Goal: Task Accomplishment & Management: Use online tool/utility

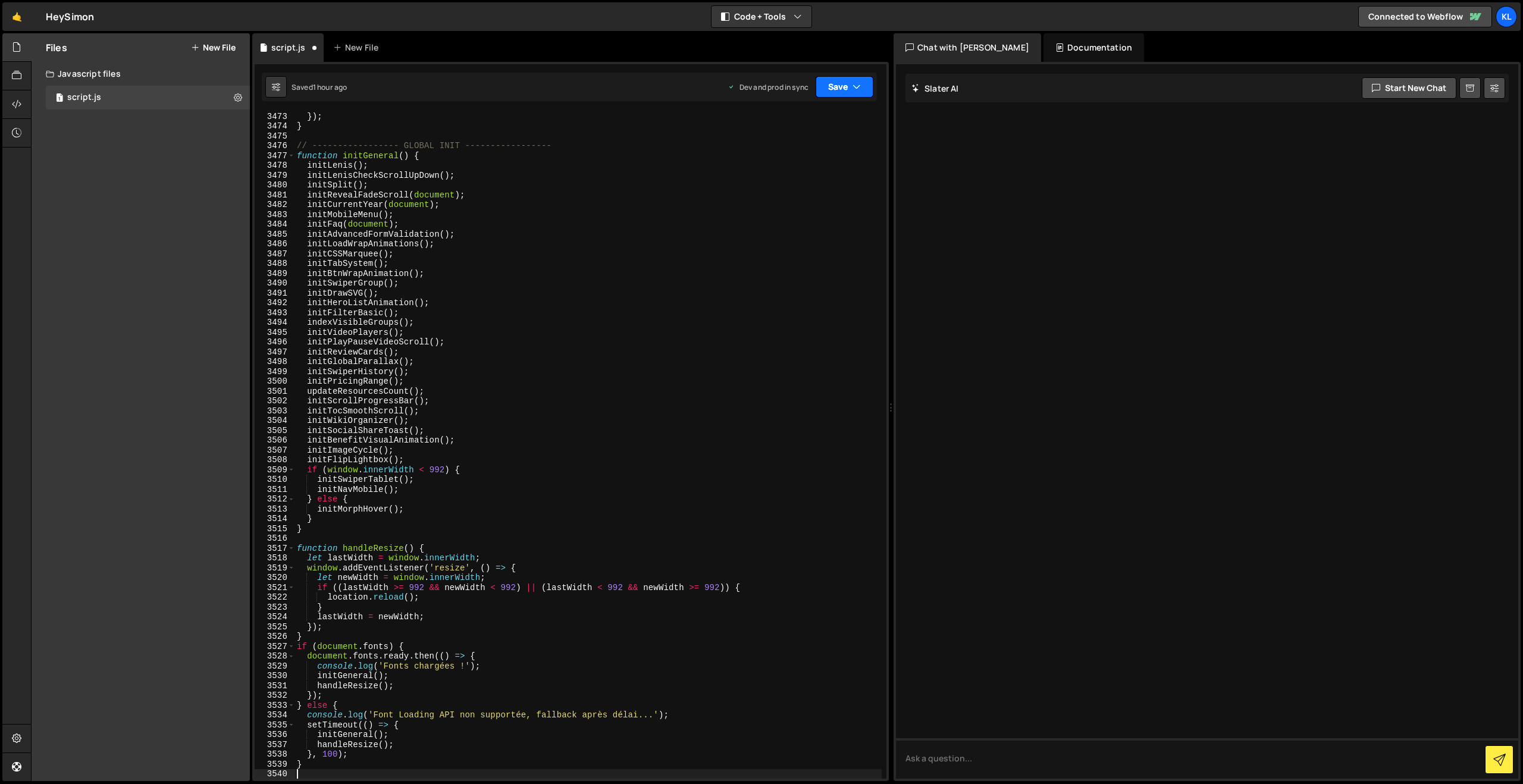
drag, startPoint x: 844, startPoint y: 86, endPoint x: 826, endPoint y: 118, distance: 36.7
click at [844, 86] on button "Save" at bounding box center [844, 86] width 57 height 21
click at [769, 169] on div "1 hour ago" at bounding box center [781, 167] width 35 height 10
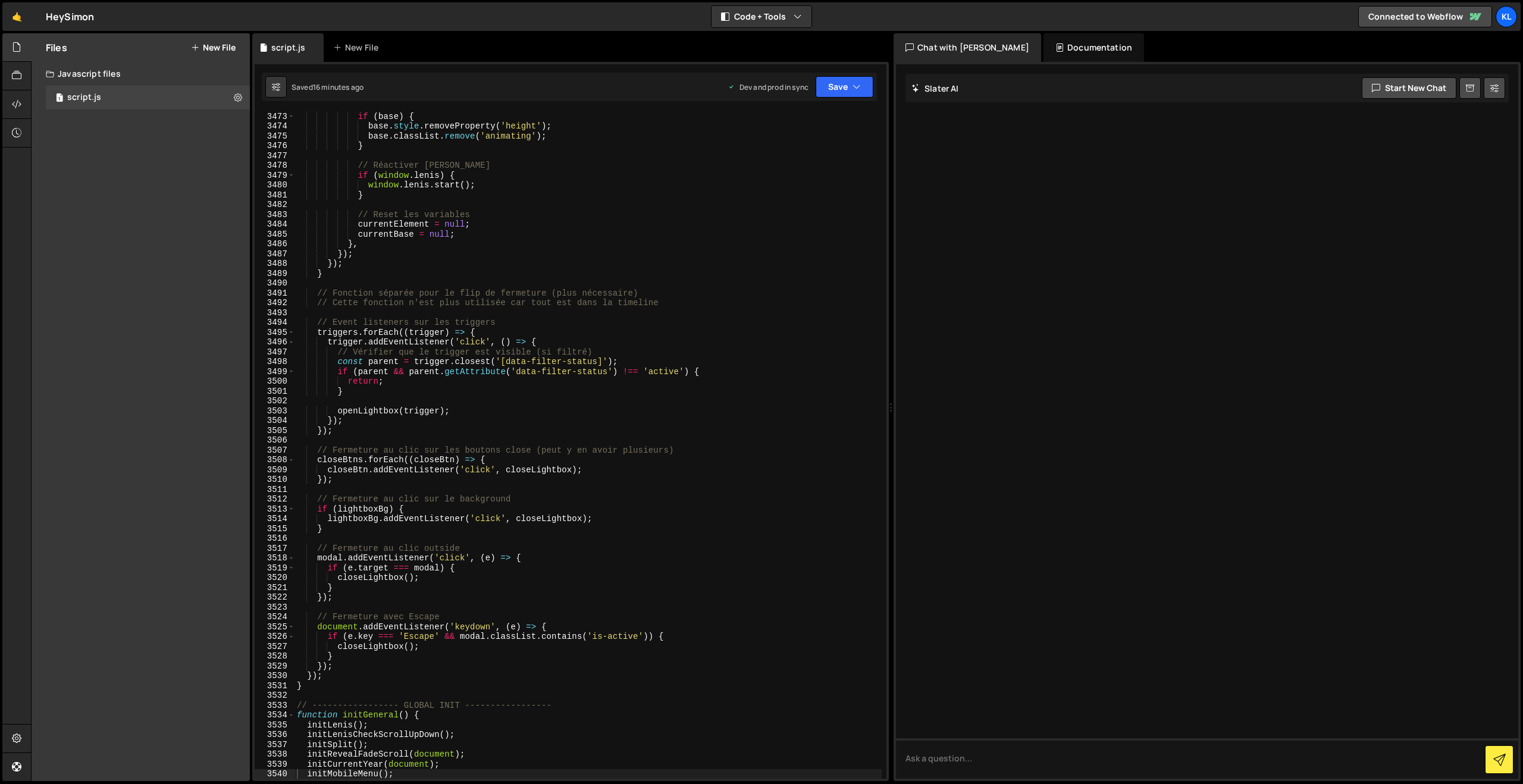
click at [567, 283] on div "if ( base ) { base . style . removeProperty ( 'height' ) ; base . classList . r…" at bounding box center [588, 454] width 587 height 687
type textarea "}"
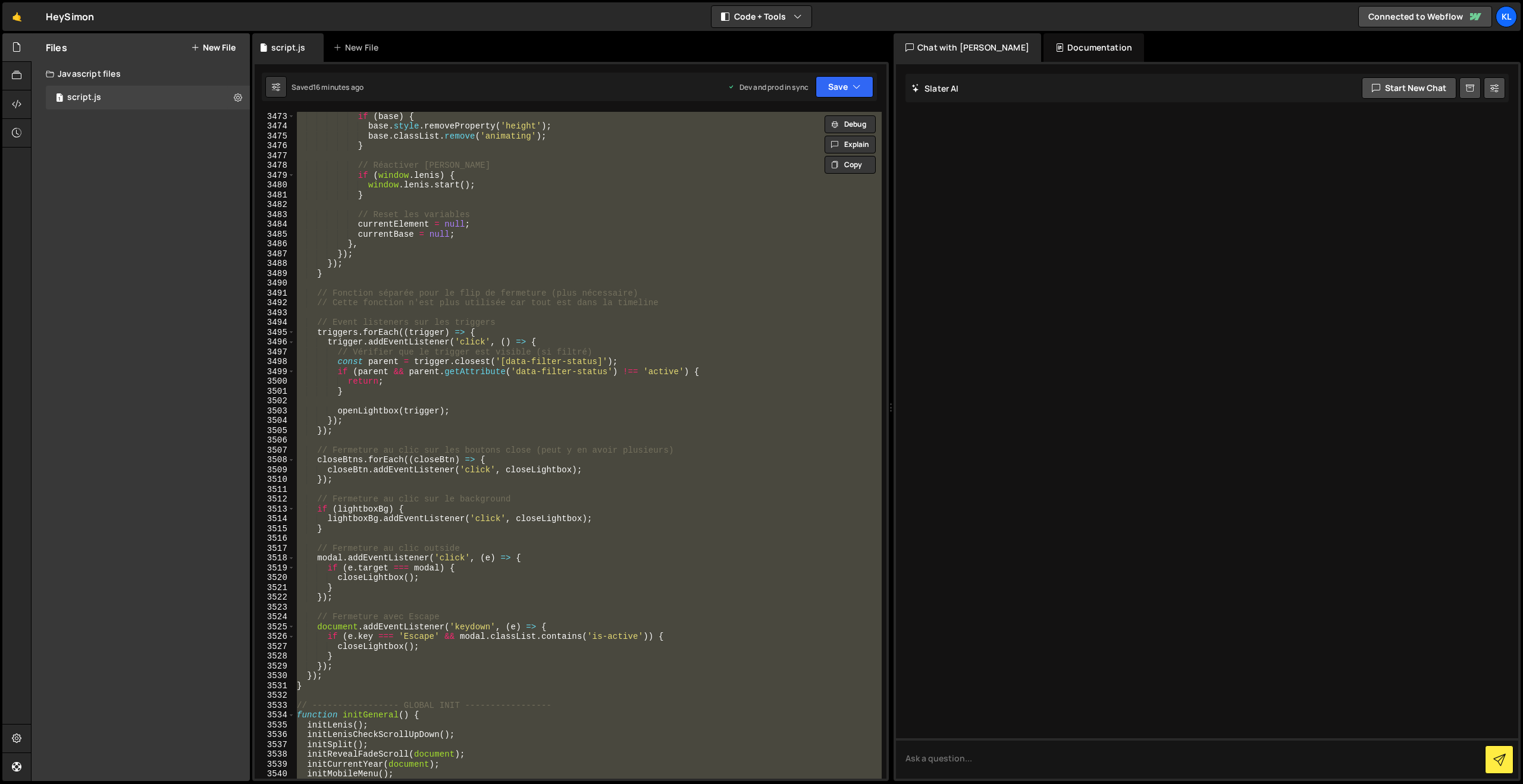
paste textarea
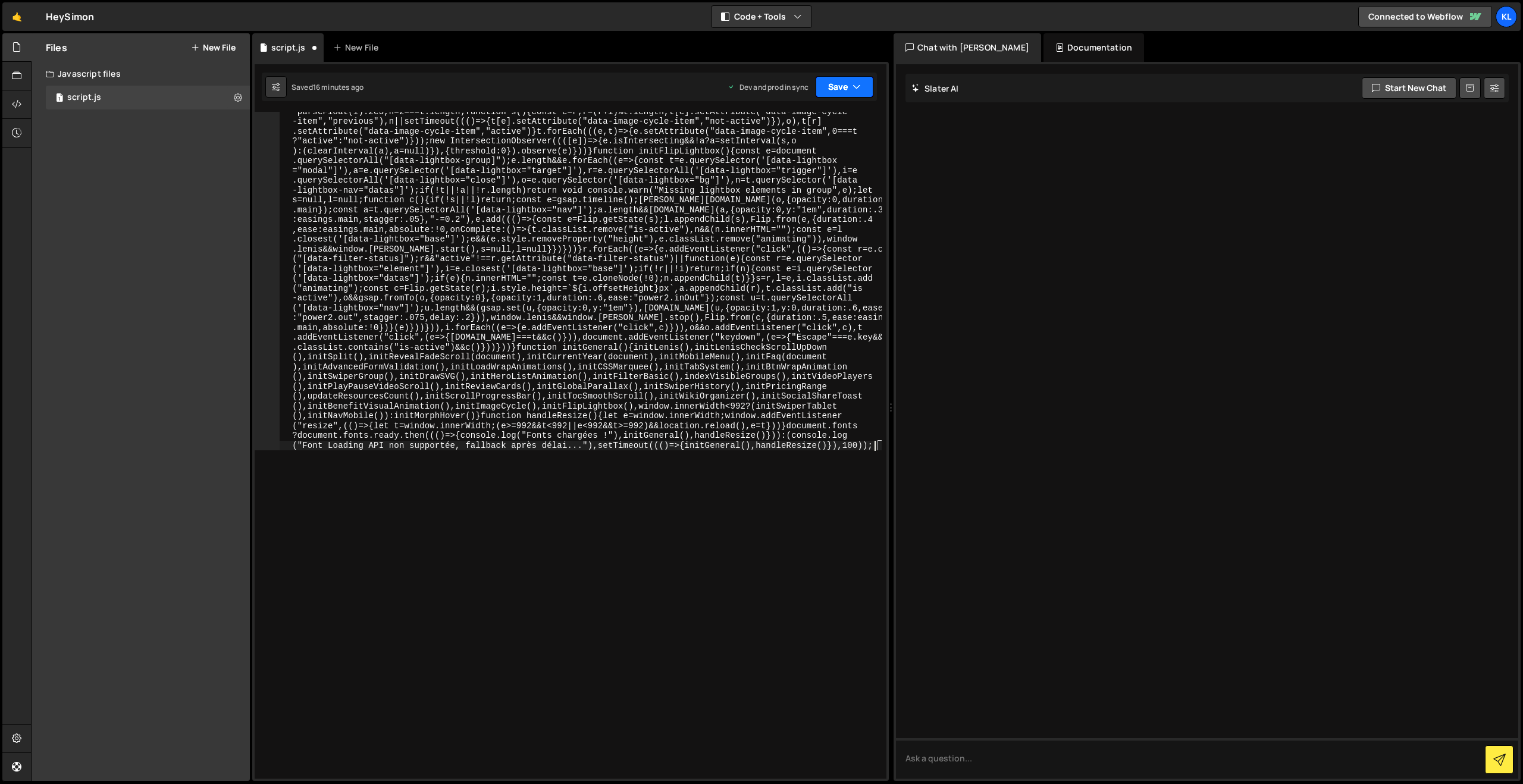
click at [846, 85] on button "Save" at bounding box center [844, 86] width 57 height 21
click at [813, 171] on div "16 minutes ago" at bounding box center [788, 167] width 49 height 10
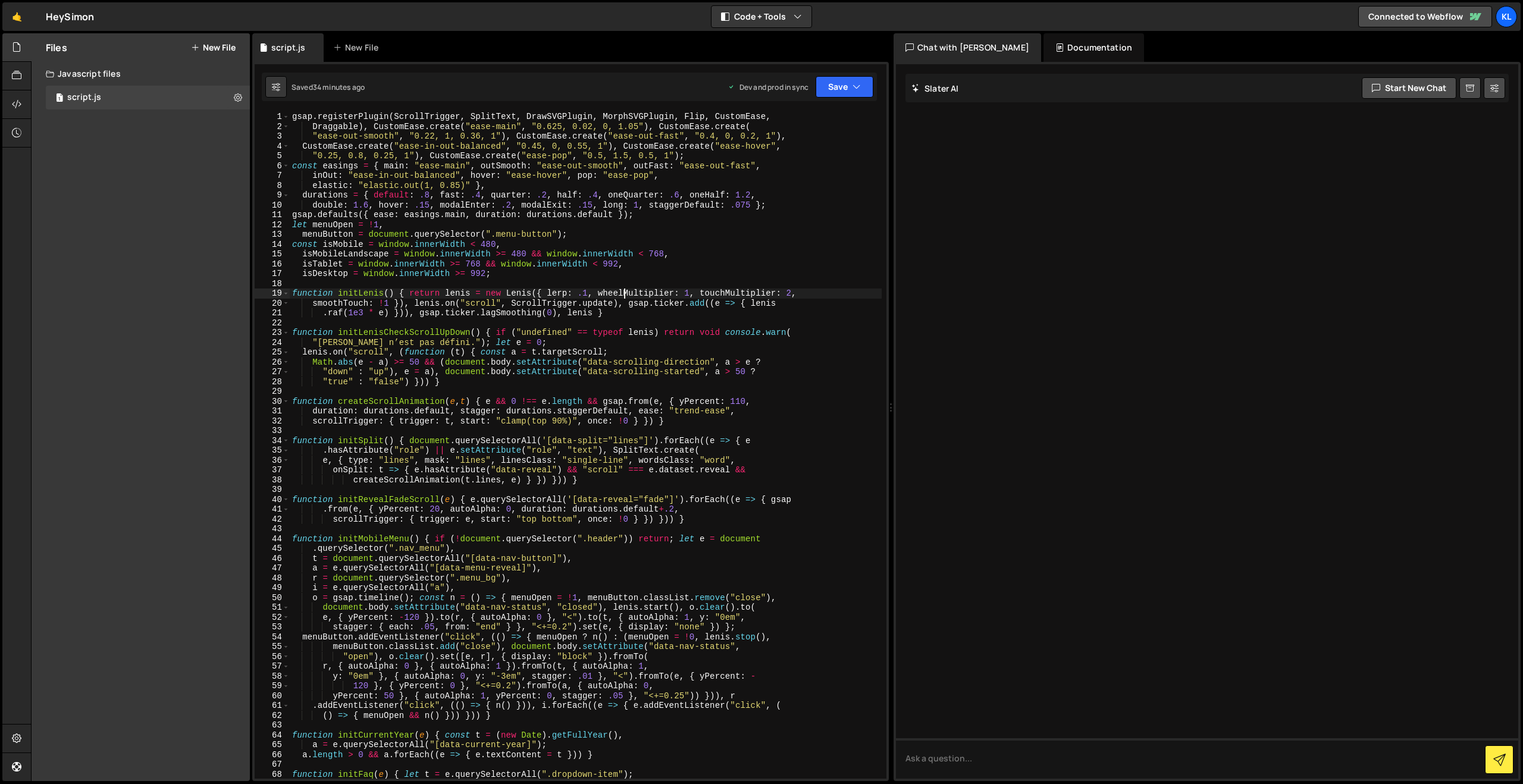
drag, startPoint x: 622, startPoint y: 297, endPoint x: 635, endPoint y: 257, distance: 42.1
click at [622, 297] on div "gsap . registerPlugin ( ScrollTrigger , SplitText , DrawSVGPlugin , MorphSVGPlu…" at bounding box center [586, 455] width 592 height 687
type textarea "setTimeout((() => { initGeneral(), handleResize() }), 100));"
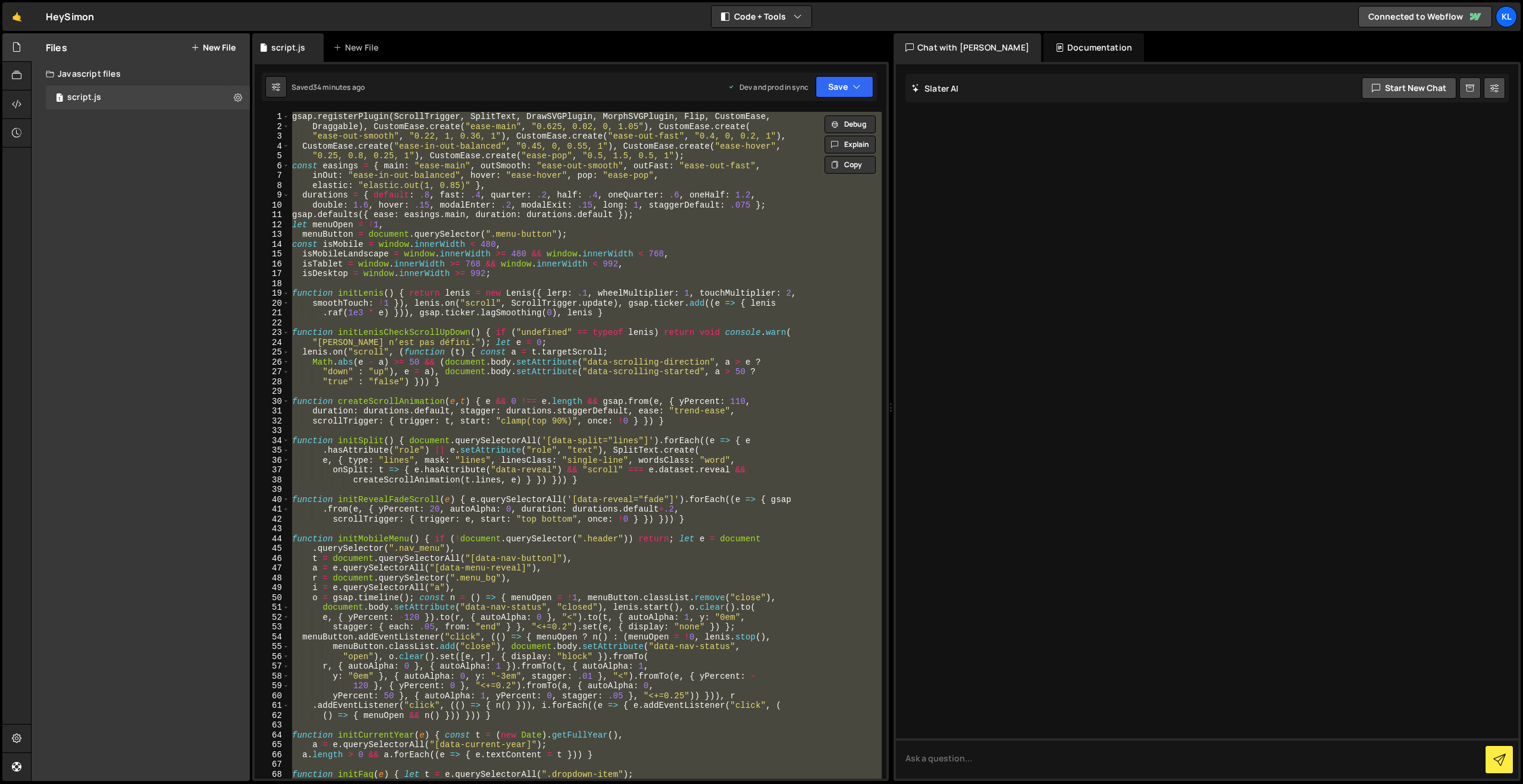
paste textarea
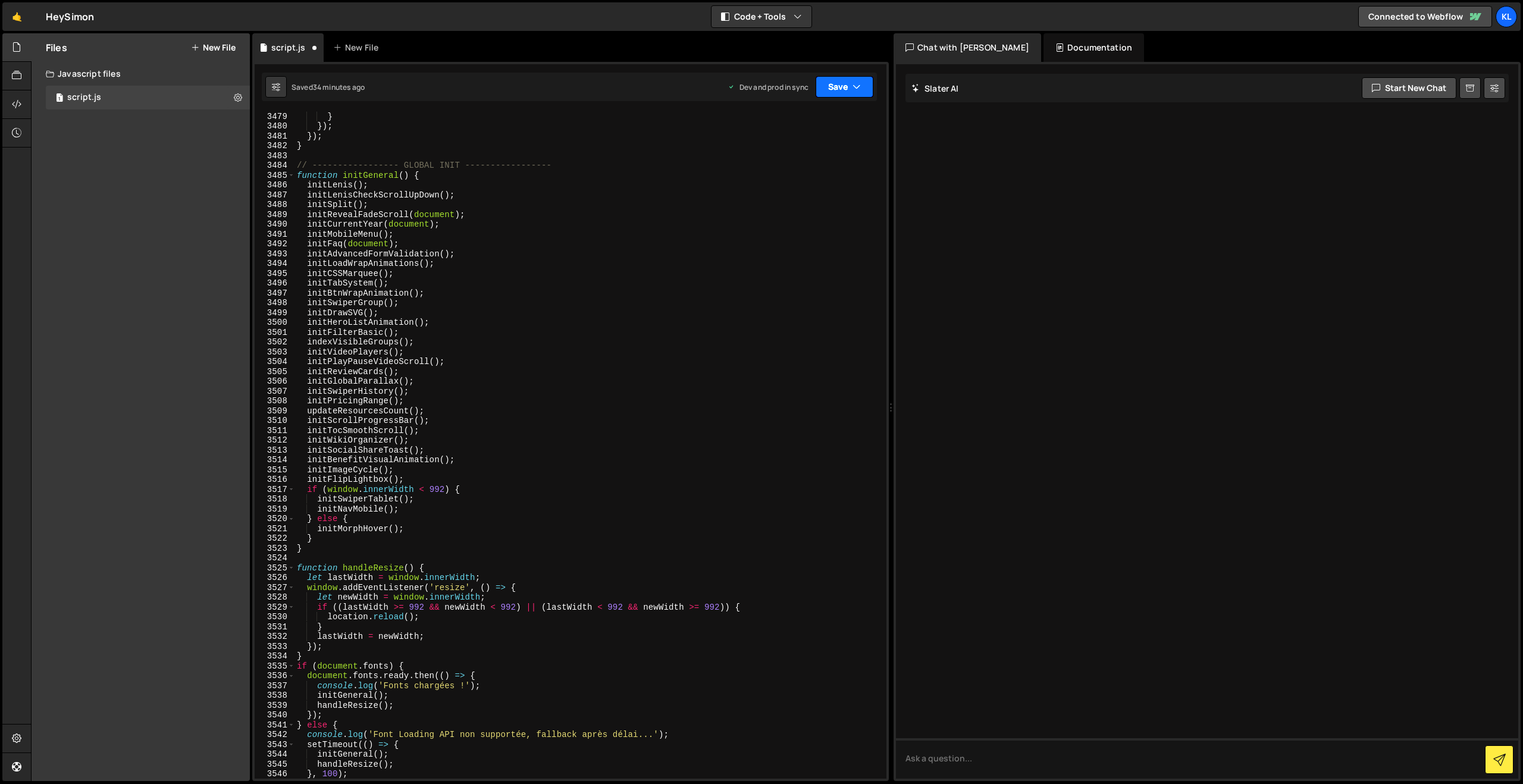
click at [848, 89] on button "Save" at bounding box center [844, 86] width 57 height 21
drag, startPoint x: 795, startPoint y: 162, endPoint x: 479, endPoint y: 84, distance: 325.5
click at [795, 162] on div "34 minutes ago" at bounding box center [788, 167] width 50 height 10
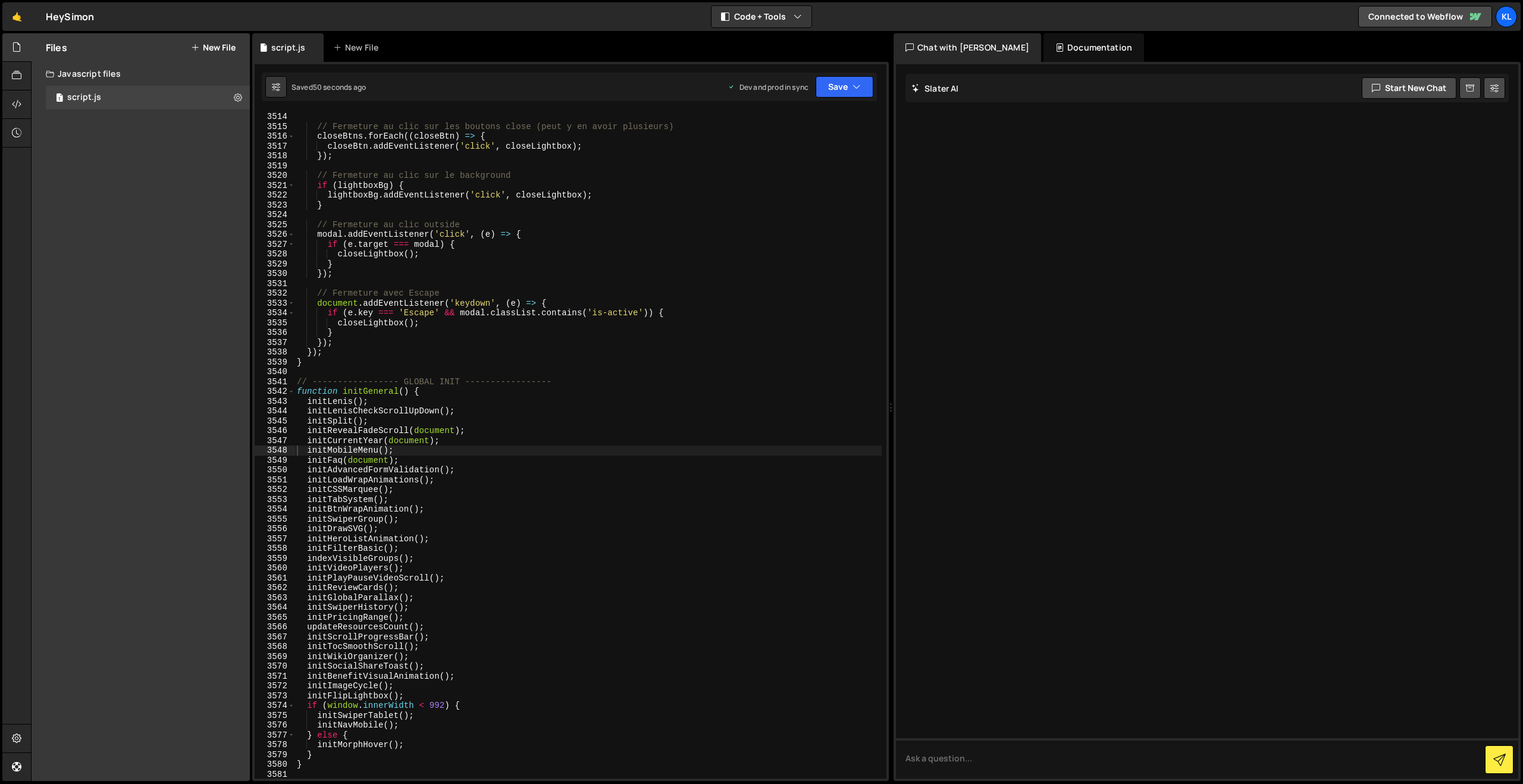
click at [566, 382] on div "// Fermeture au clic sur les boutons close (peut y en avoir plusieurs) closeBtn…" at bounding box center [588, 455] width 587 height 687
type textarea "}"
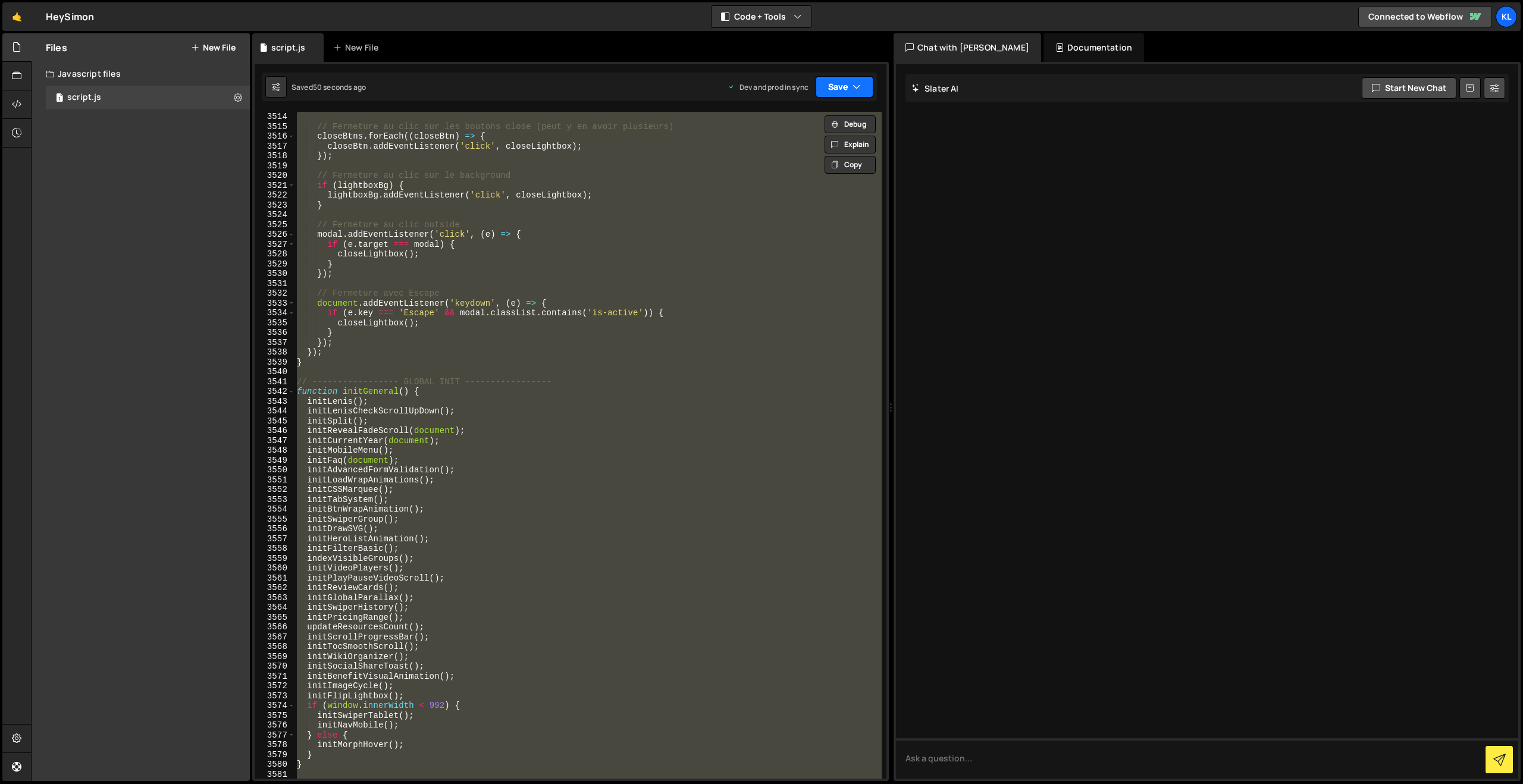
paste textarea
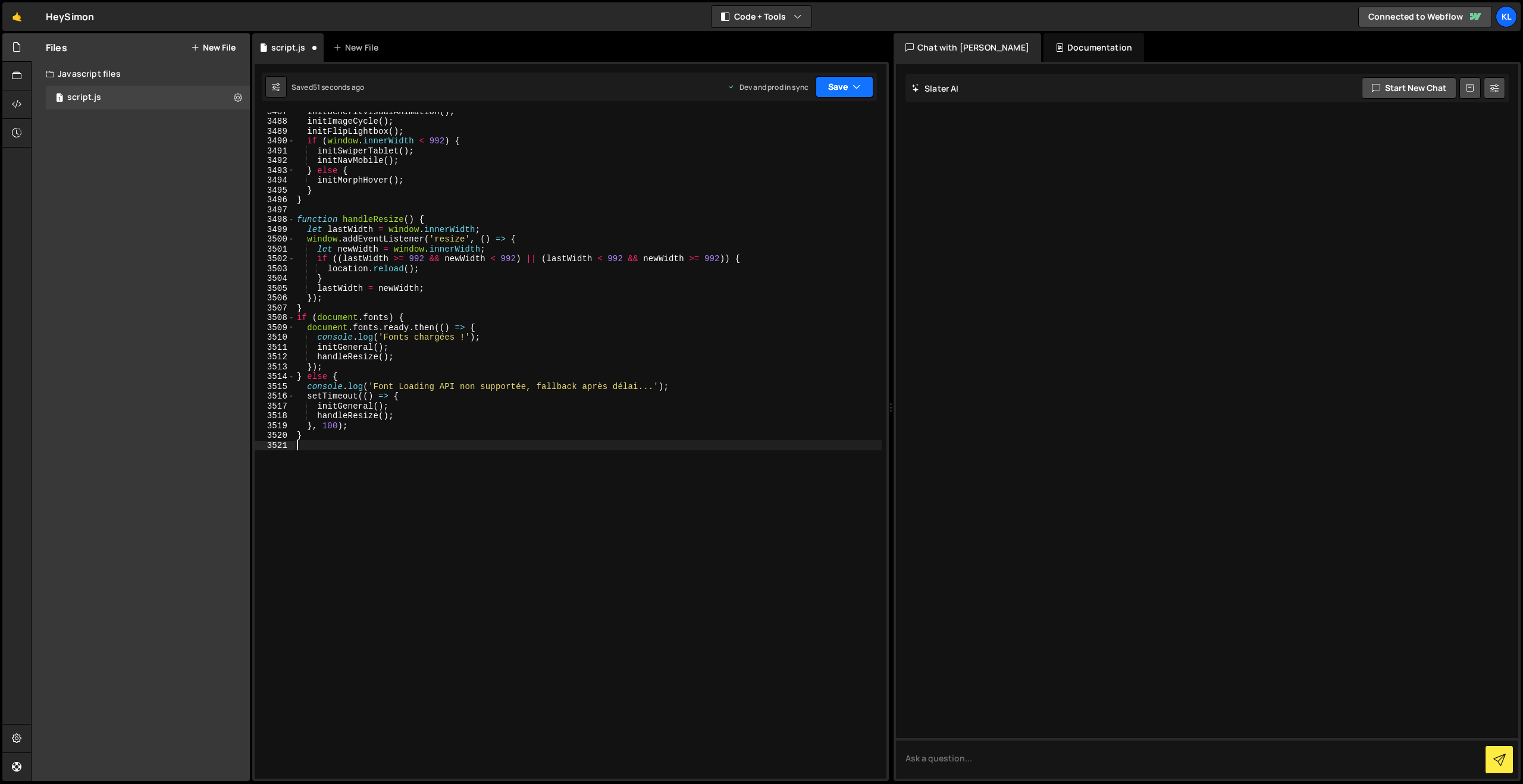
click at [839, 84] on button "Save" at bounding box center [844, 86] width 57 height 21
click at [793, 161] on div "Saved 49 seconds ago" at bounding box center [804, 168] width 123 height 14
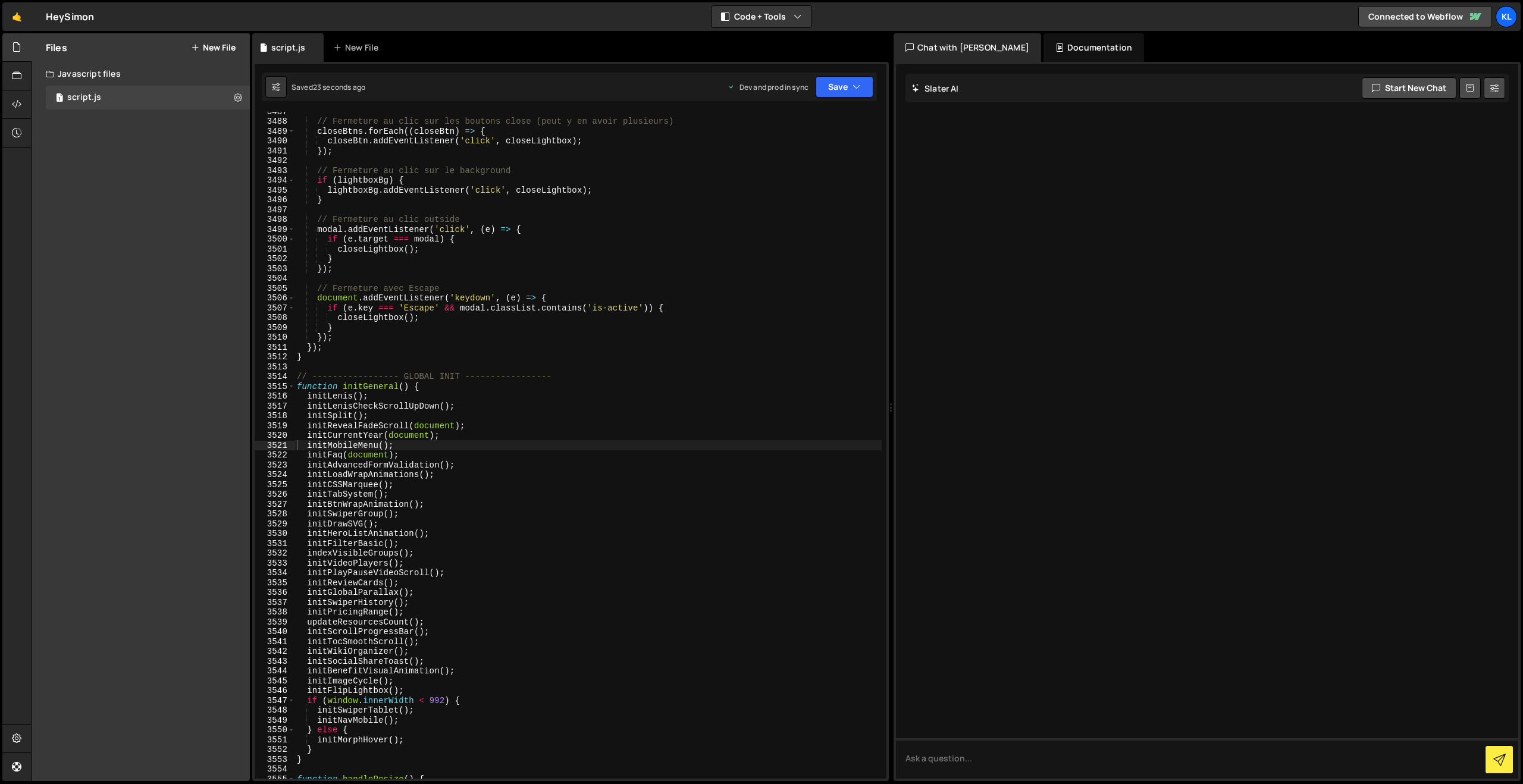
click at [564, 246] on div "// Fermeture au clic sur les boutons close (peut y en avoir plusieurs) closeBtn…" at bounding box center [588, 450] width 587 height 687
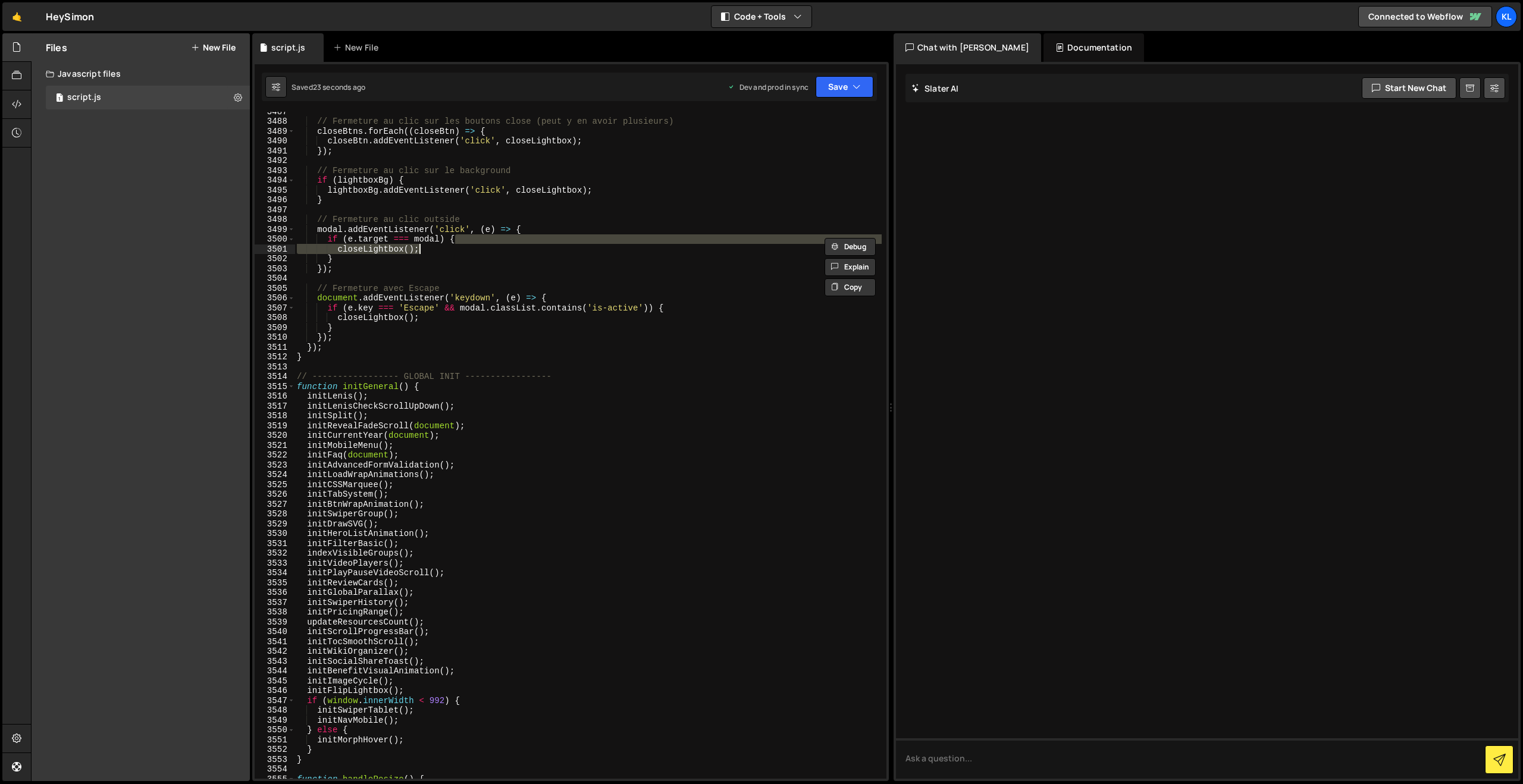
type textarea "}"
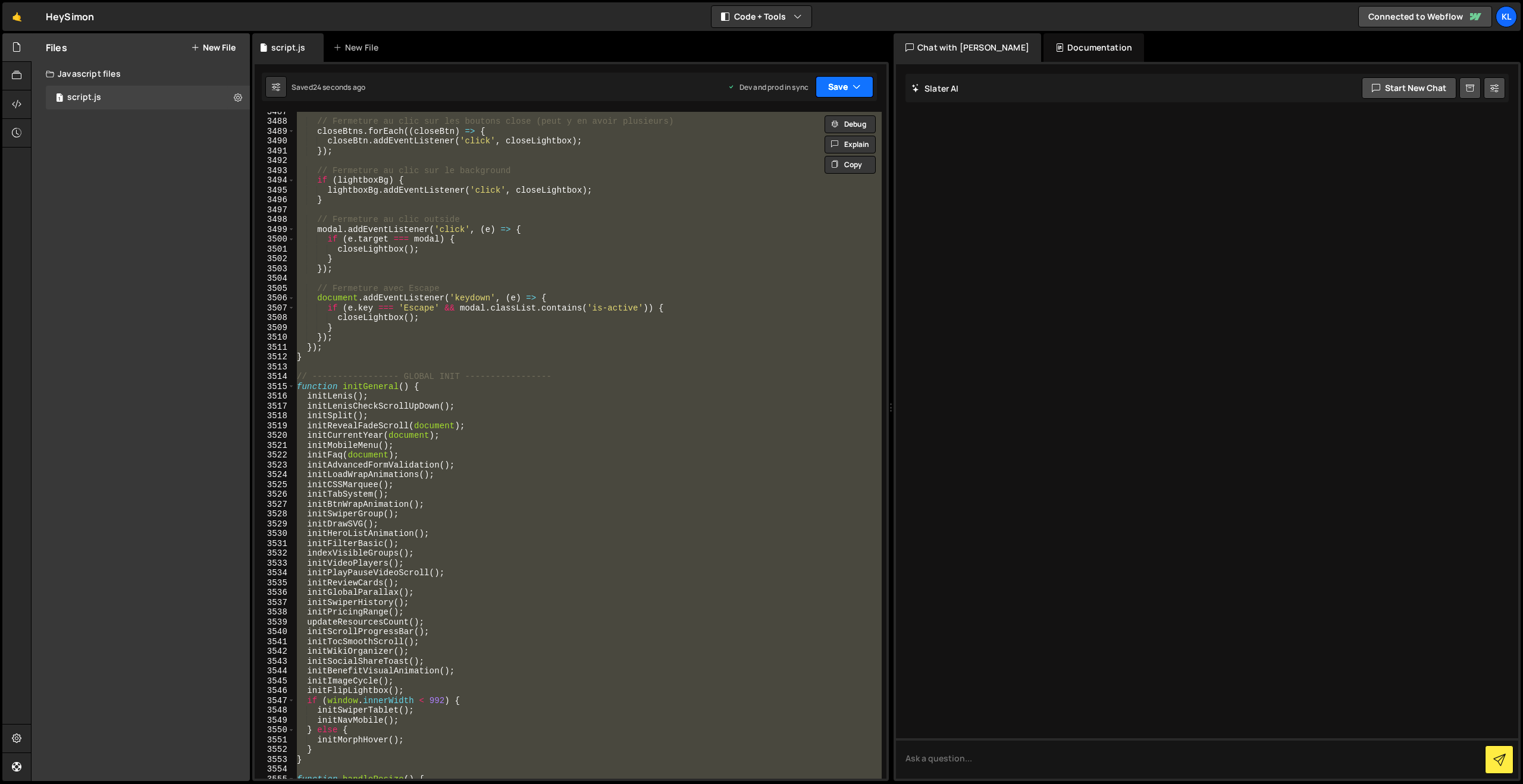
paste textarea
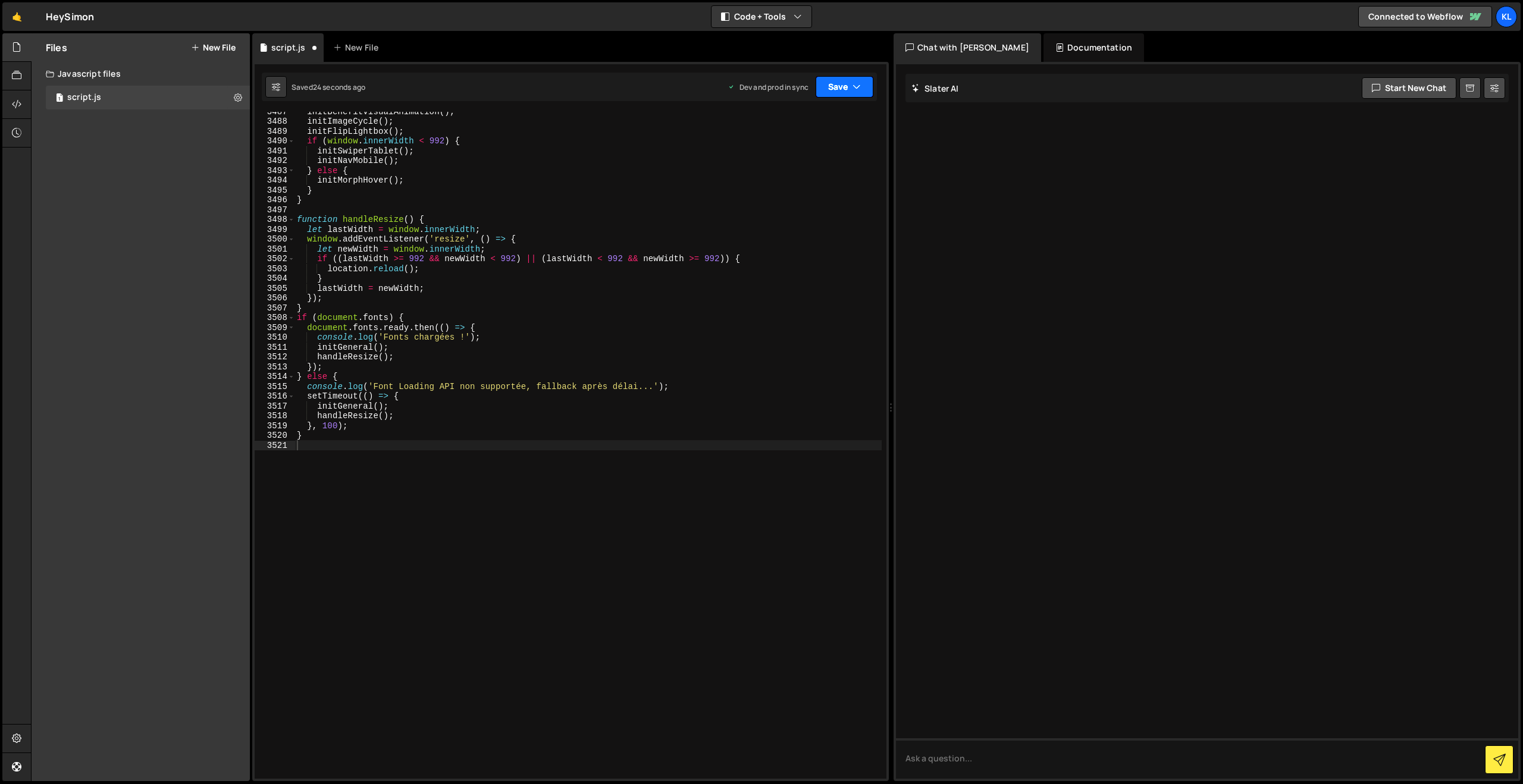
click at [853, 78] on button "Save" at bounding box center [844, 86] width 57 height 21
click at [775, 163] on div "21 seconds ago" at bounding box center [789, 167] width 52 height 10
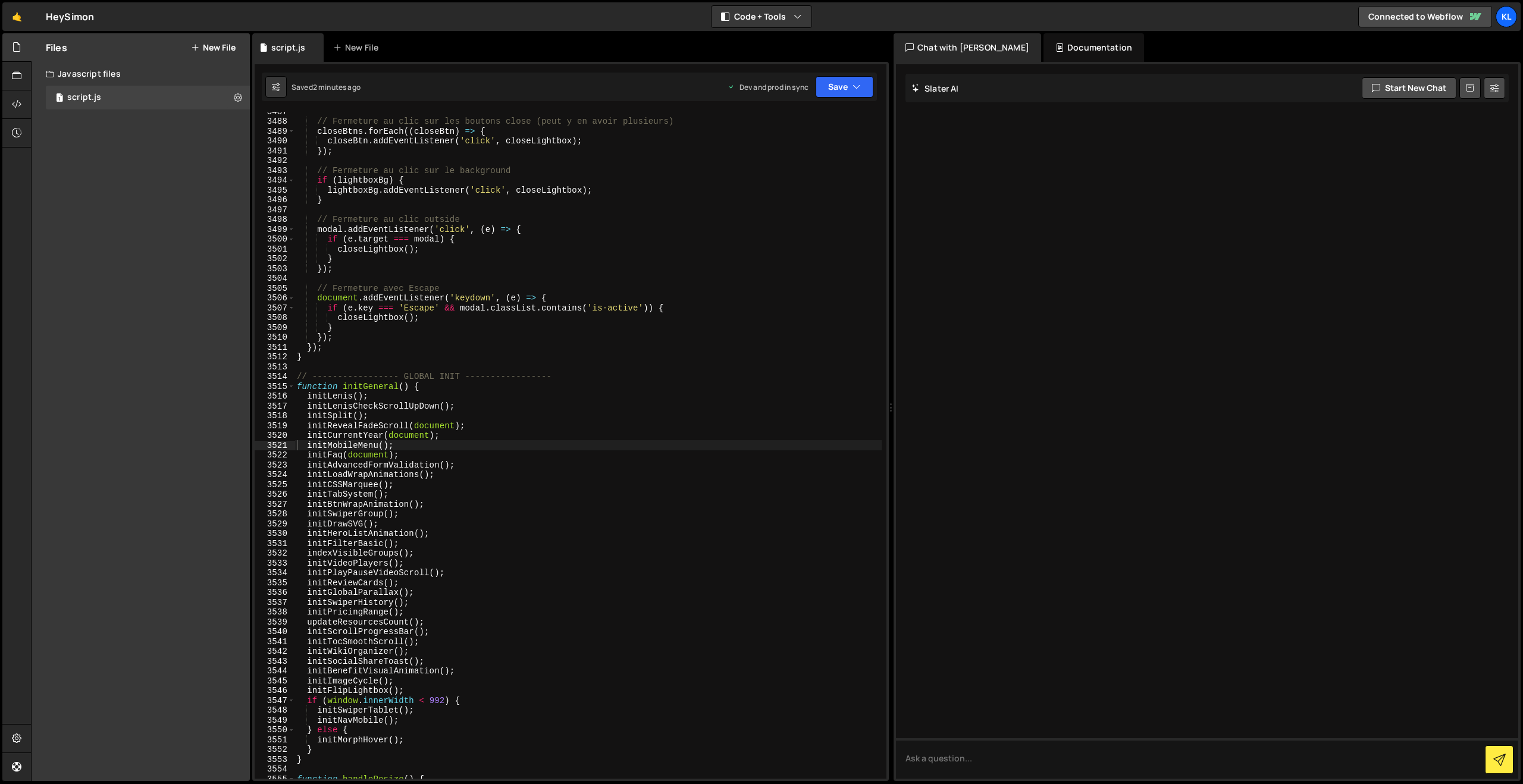
click at [380, 259] on div "// Fermeture au clic sur les boutons close (peut y en avoir plusieurs) closeBtn…" at bounding box center [588, 450] width 587 height 687
type textarea "}"
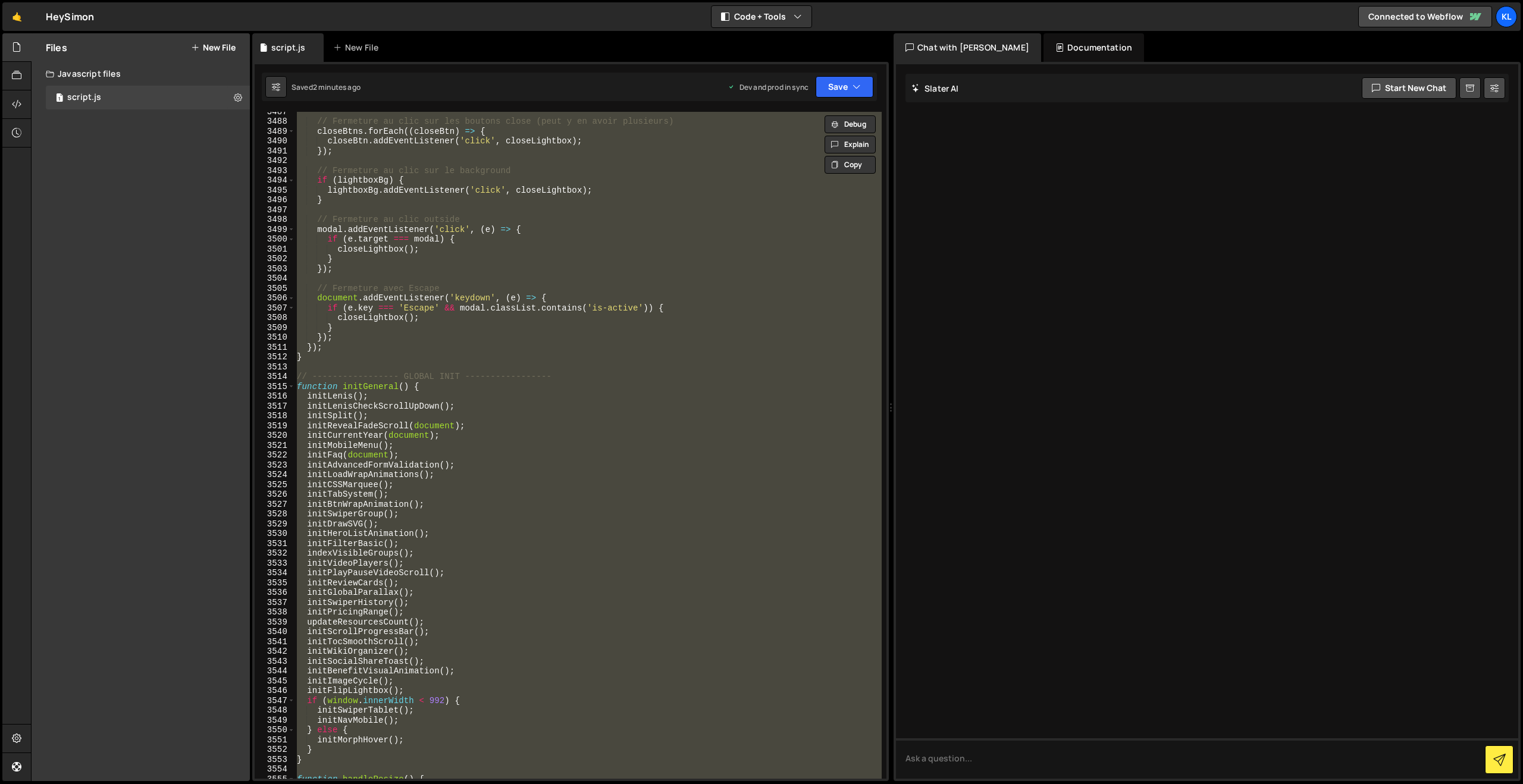
paste textarea
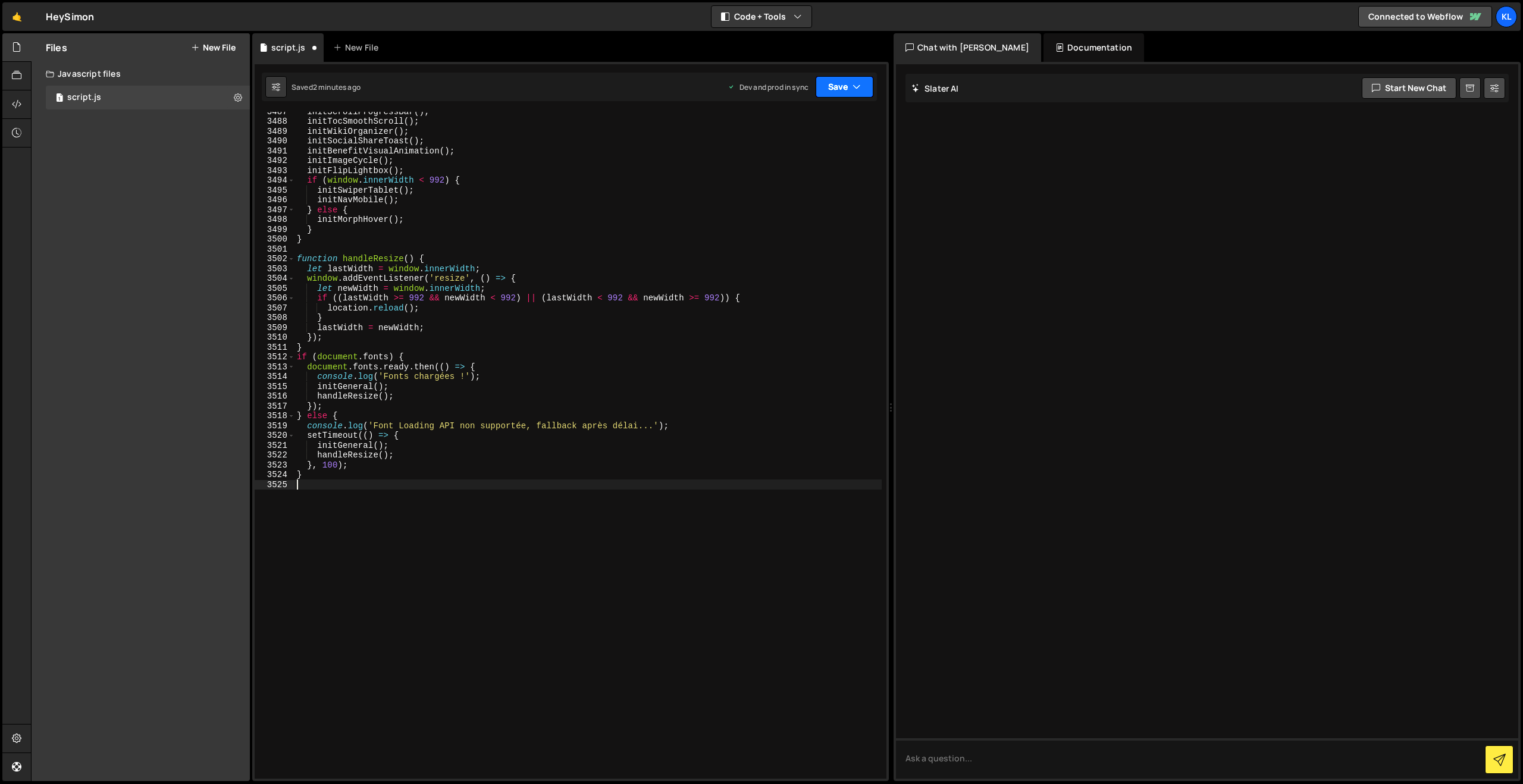
click at [836, 90] on button "Save" at bounding box center [844, 86] width 57 height 21
drag, startPoint x: 777, startPoint y: 169, endPoint x: 700, endPoint y: 113, distance: 95.2
click at [777, 169] on div "2 minutes ago" at bounding box center [787, 167] width 47 height 10
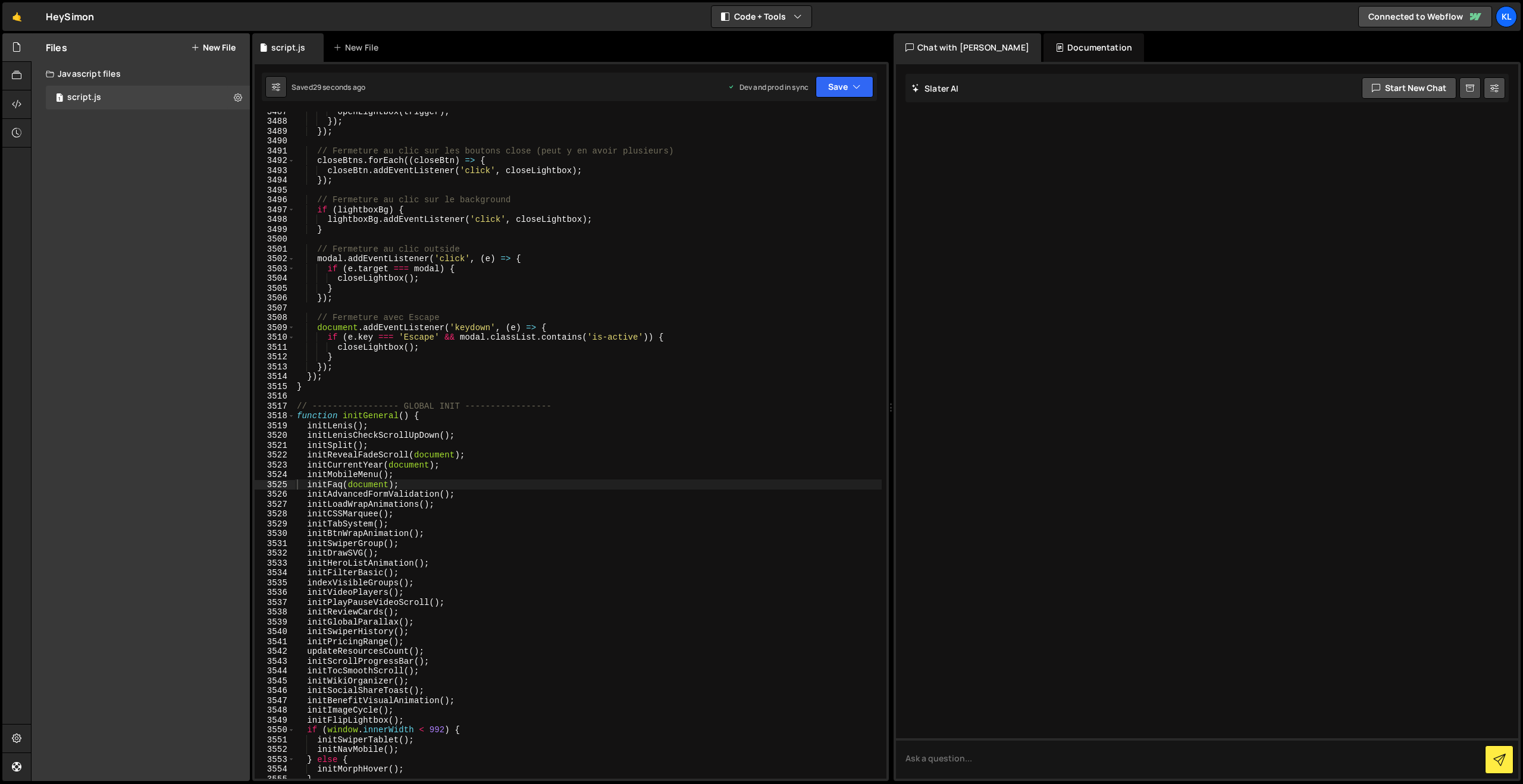
click at [651, 273] on div "openLightbox ( trigger ) ; }) ; }) ; // Fermeture au clic sur les boutons close…" at bounding box center [588, 450] width 587 height 687
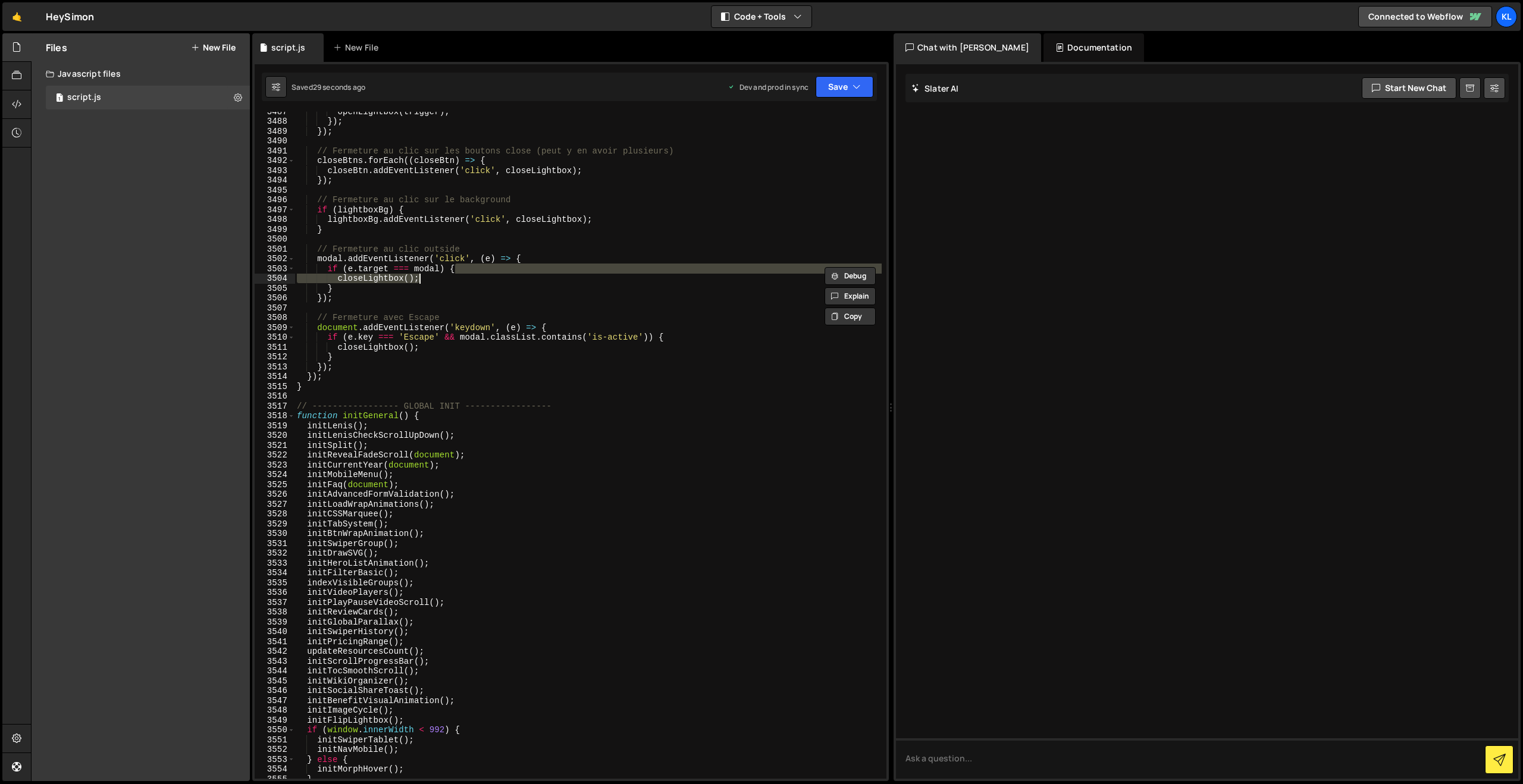
type textarea "}"
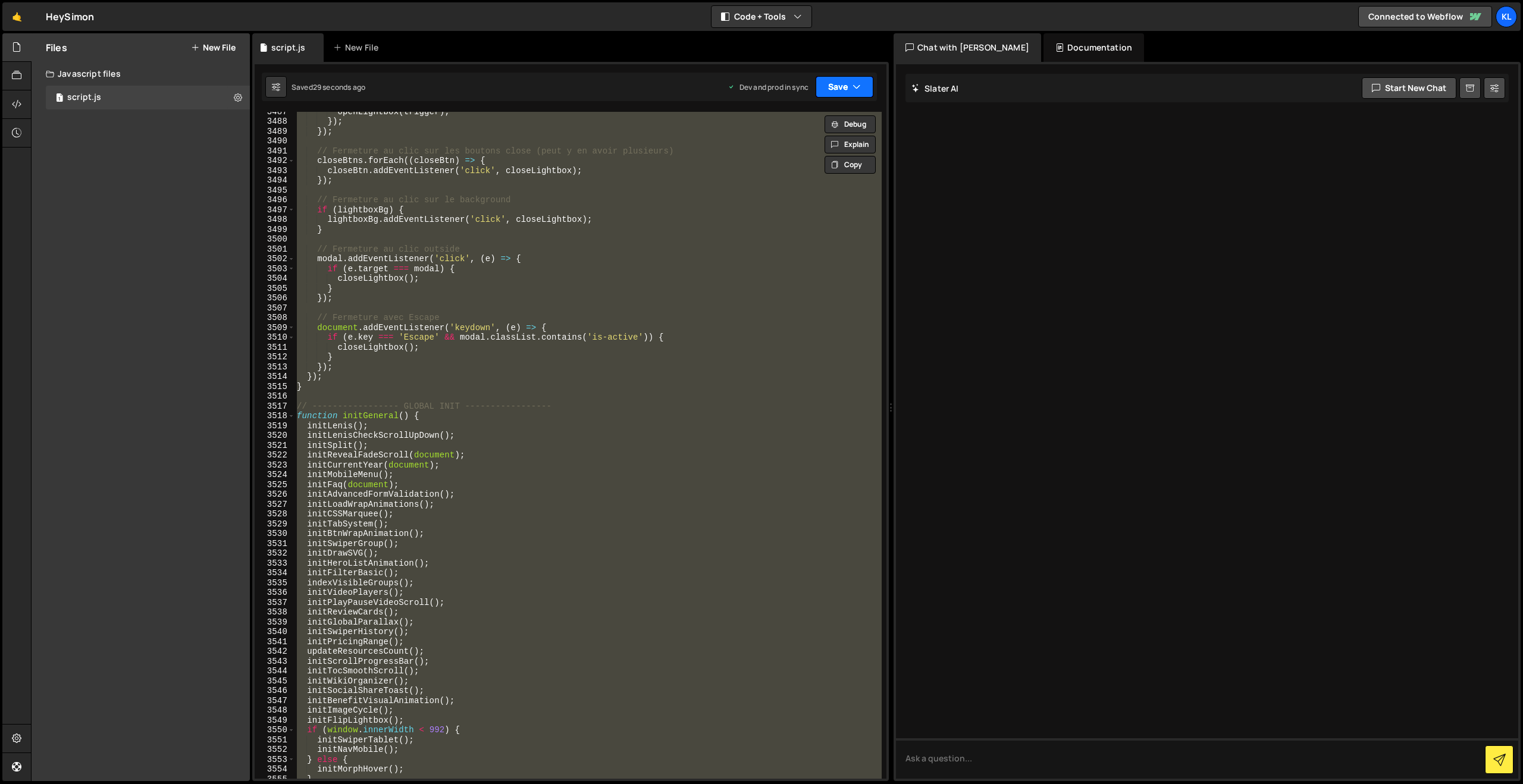
paste textarea
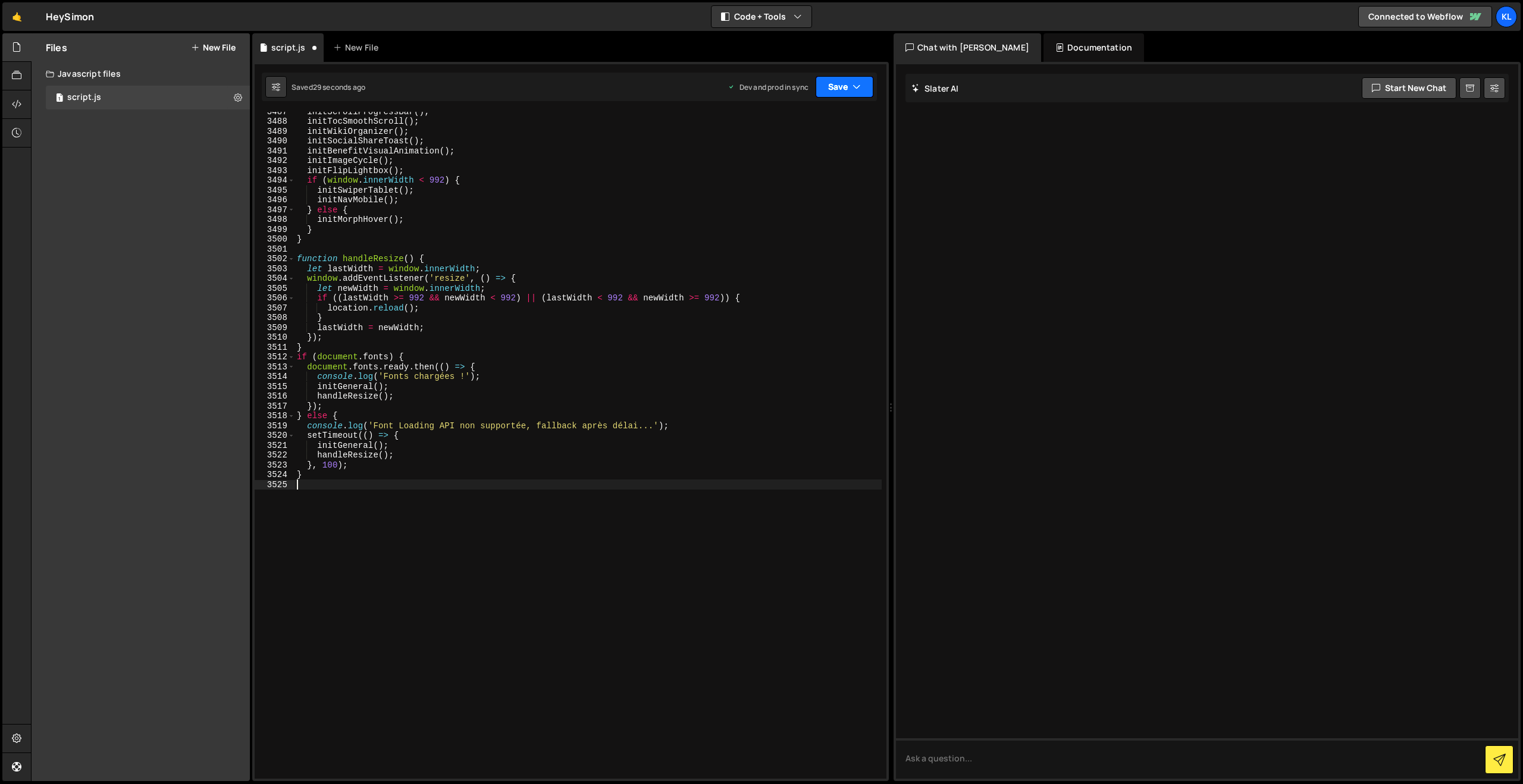
drag, startPoint x: 856, startPoint y: 87, endPoint x: 832, endPoint y: 108, distance: 31.9
click at [854, 88] on icon "button" at bounding box center [856, 86] width 8 height 11
click at [782, 161] on div "Saved 28 seconds ago" at bounding box center [804, 168] width 123 height 14
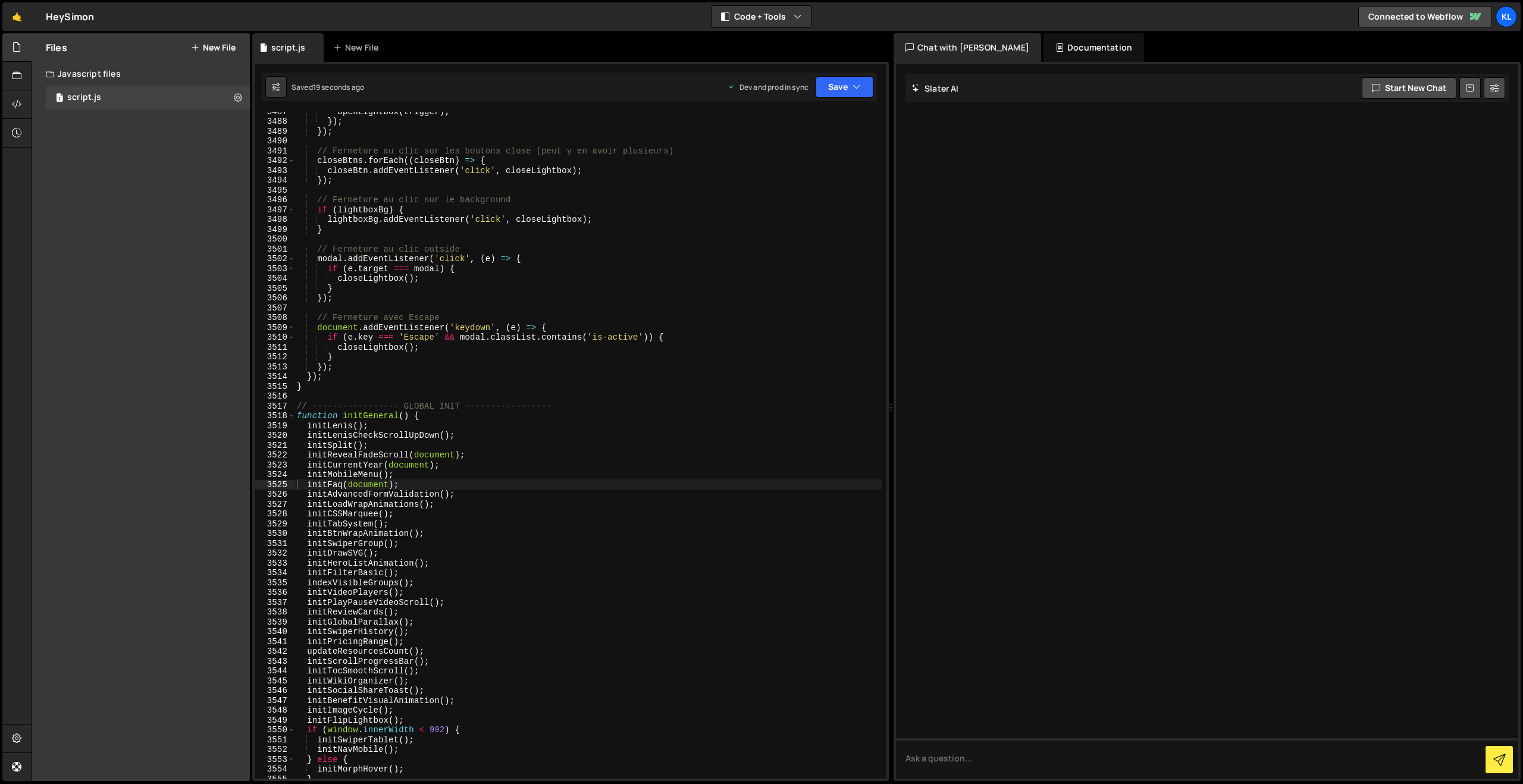
click at [662, 342] on div "openLightbox ( trigger ) ; }) ; }) ; // Fermeture au clic sur les boutons close…" at bounding box center [588, 450] width 587 height 687
type textarea "}"
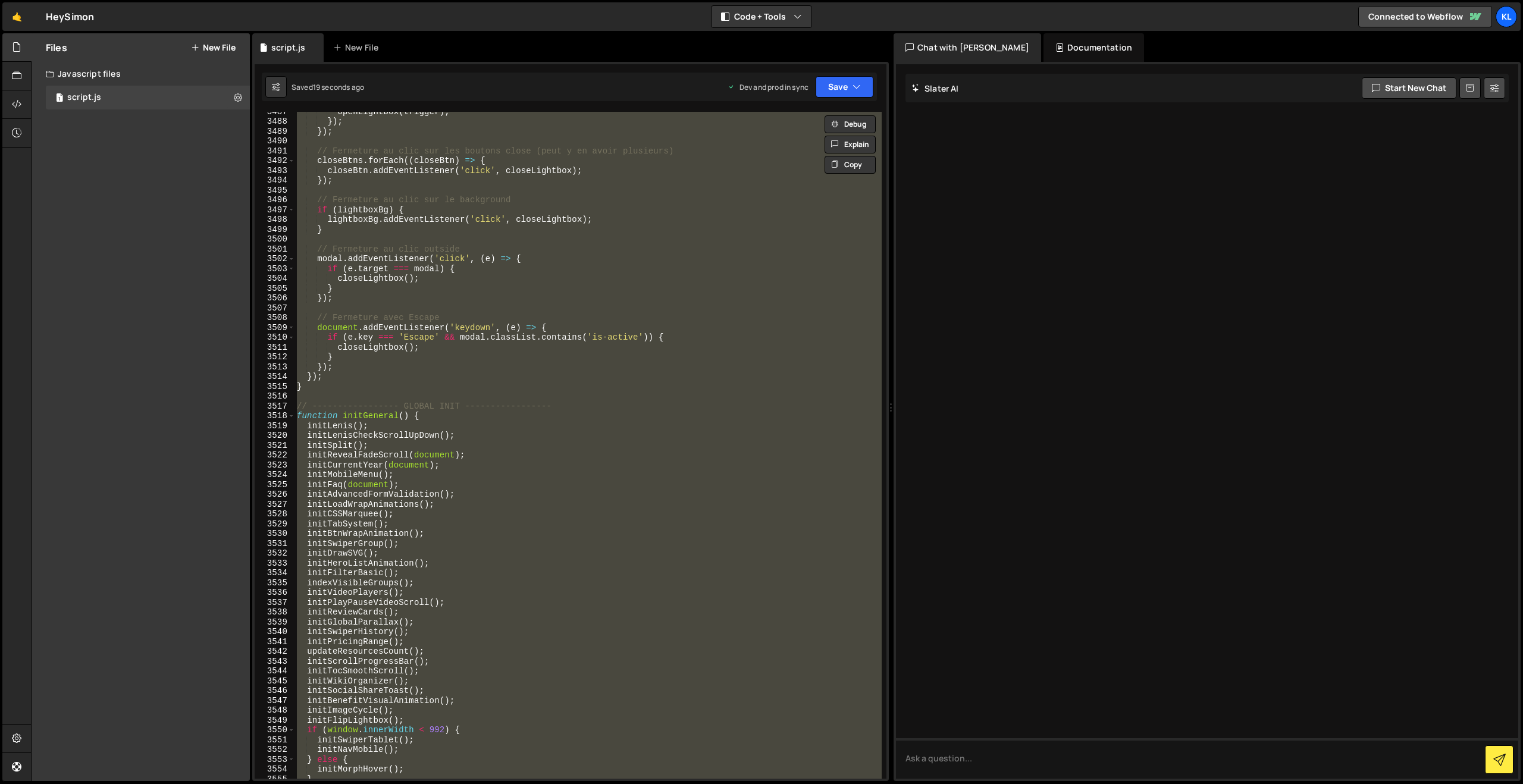
paste textarea
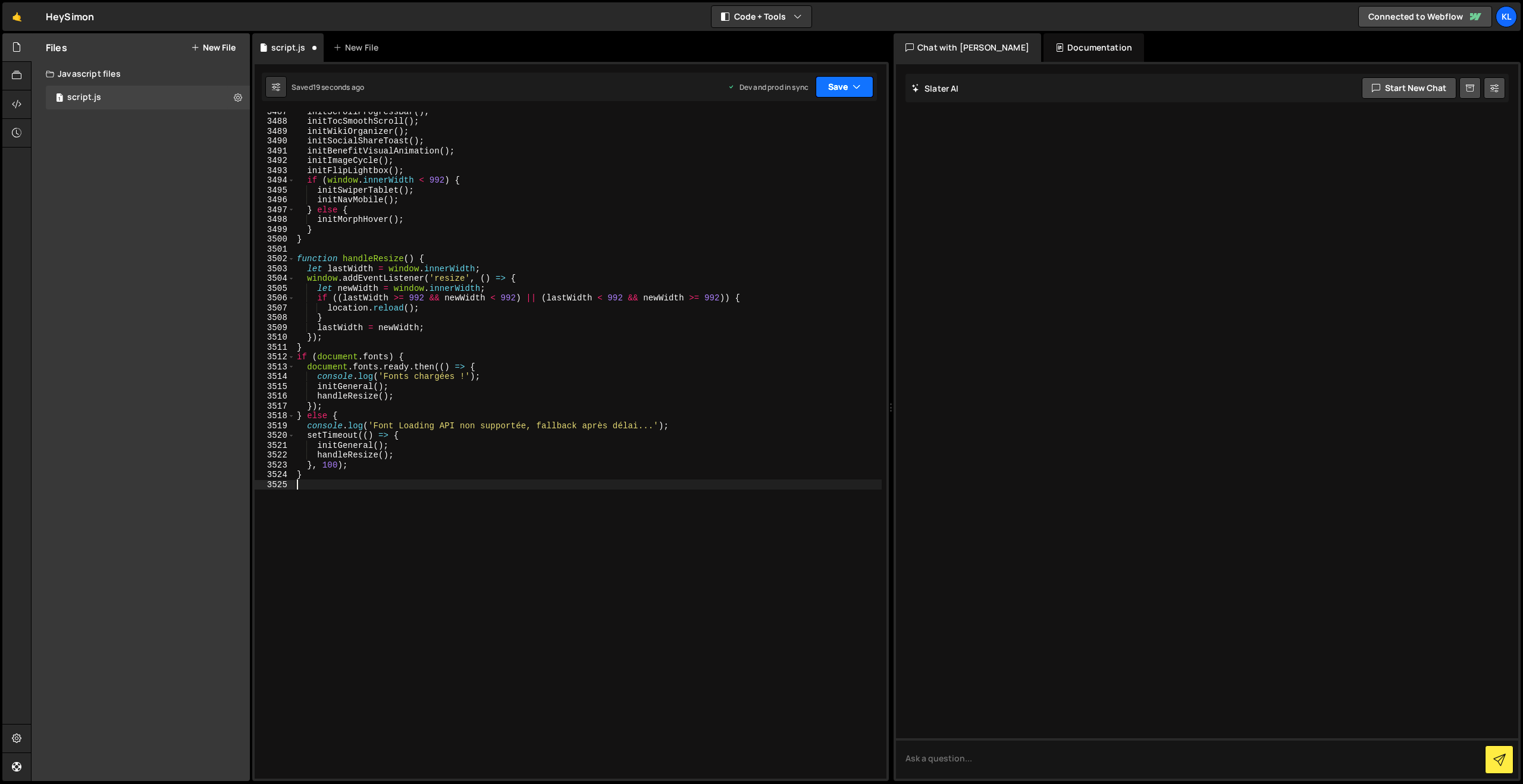
click at [839, 86] on button "Save" at bounding box center [844, 86] width 57 height 21
click at [763, 193] on div "initScrollProgressBar ( ) ; initTocSmoothScroll ( ) ; initWikiOrganizer ( ) ; i…" at bounding box center [588, 450] width 587 height 687
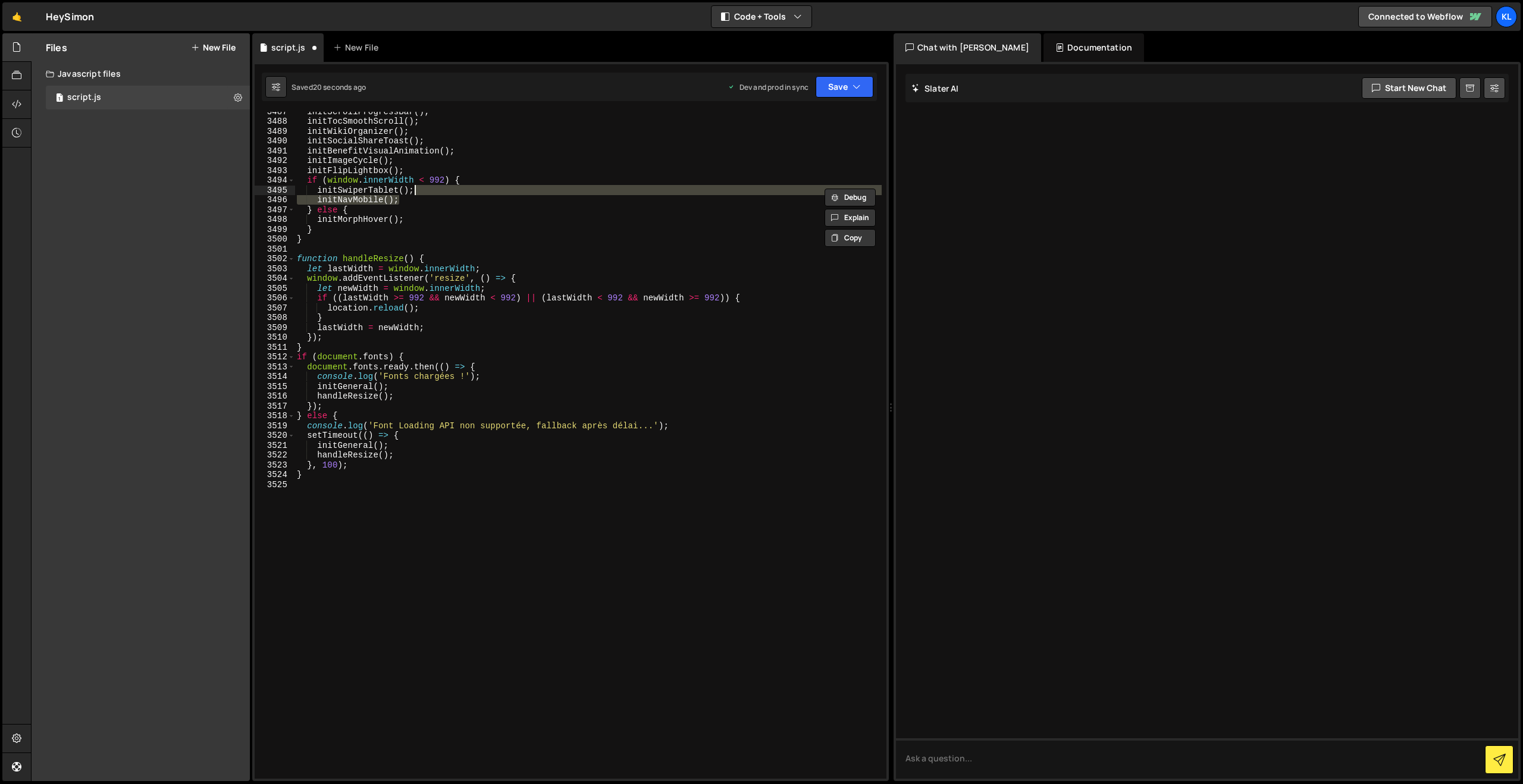
click at [767, 166] on div "initScrollProgressBar ( ) ; initTocSmoothScroll ( ) ; initWikiOrganizer ( ) ; i…" at bounding box center [588, 450] width 587 height 687
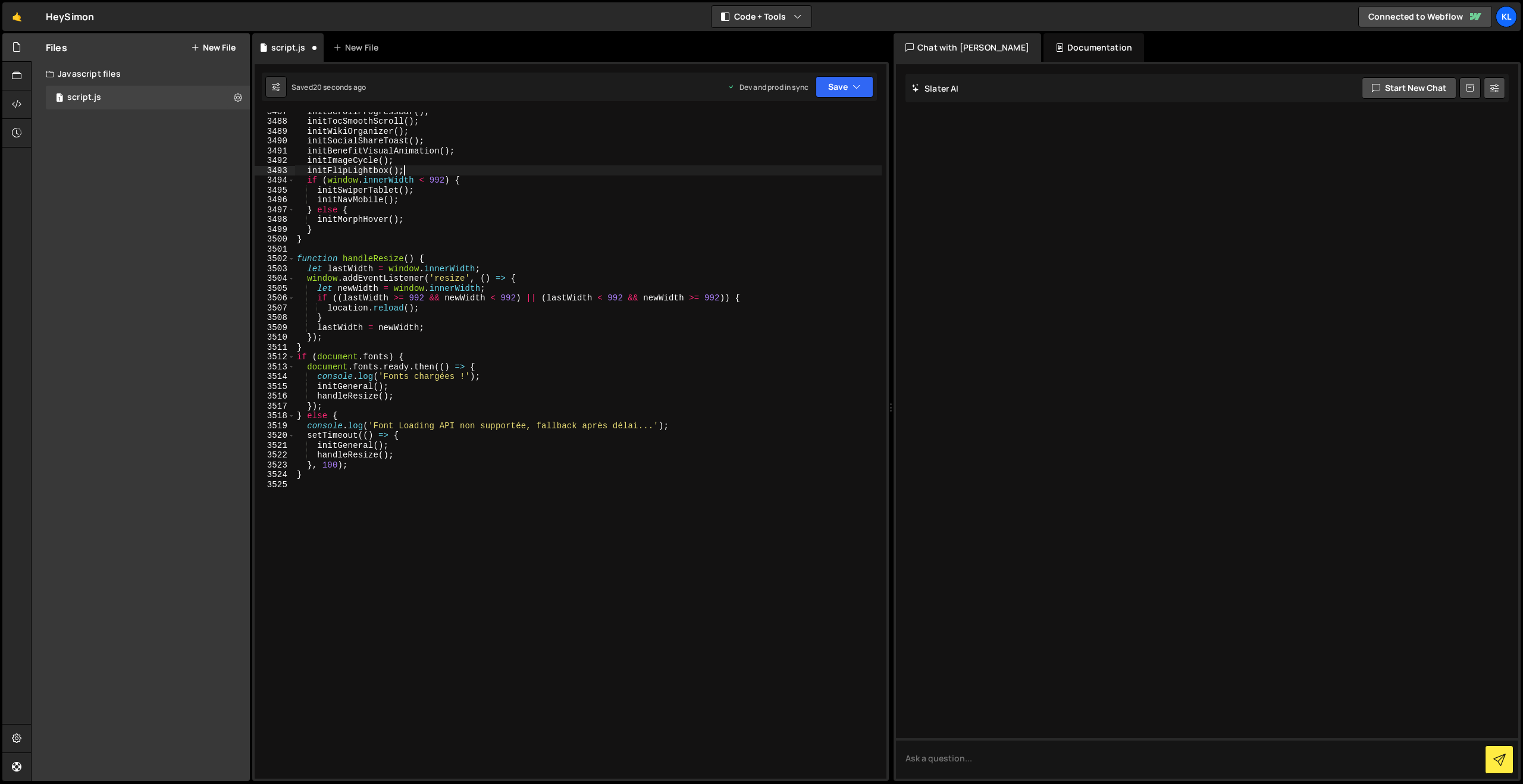
click at [855, 65] on div "1 Type cmd + s to save your Javascript file. הההההההההההההההההההההההההההההההההה…" at bounding box center [571, 422] width 637 height 720
click at [847, 83] on button "Save" at bounding box center [844, 86] width 57 height 21
click at [809, 142] on button "Save to Staging S Saved 21 seconds ago" at bounding box center [804, 123] width 143 height 39
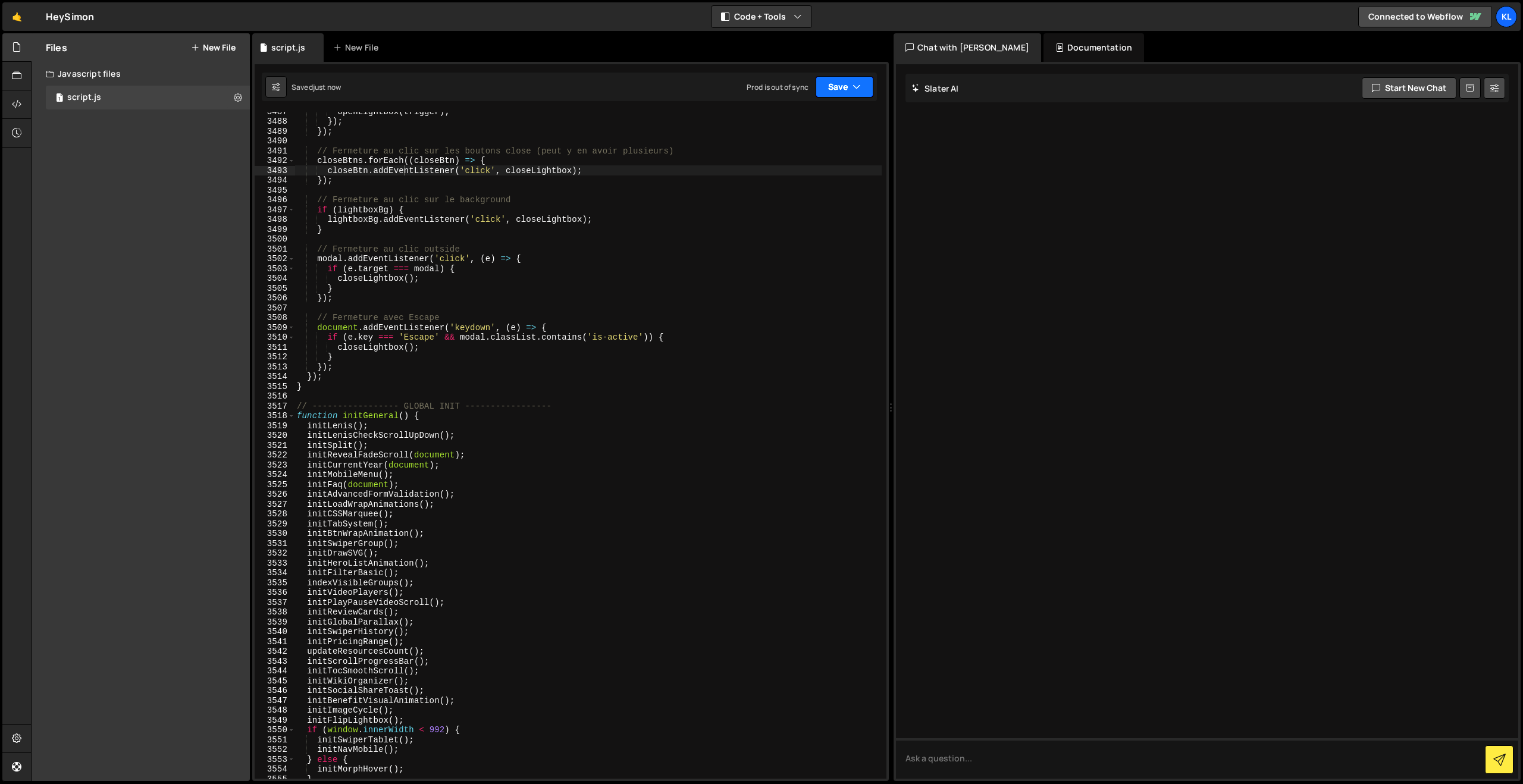
click at [832, 88] on button "Save" at bounding box center [844, 86] width 57 height 21
click at [799, 171] on div "19 seconds ago" at bounding box center [789, 167] width 52 height 10
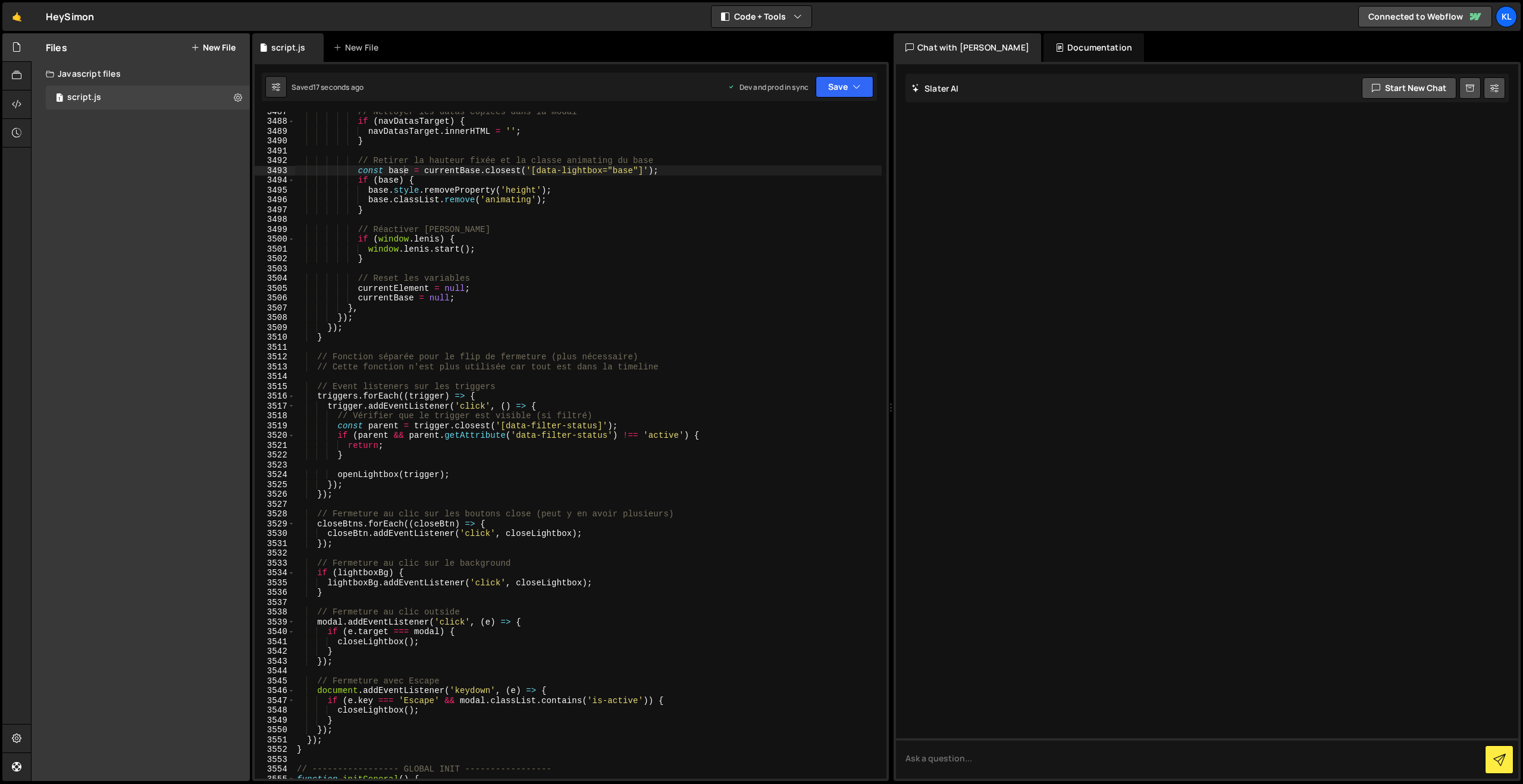
click at [474, 226] on div "// Nettoyer les datas copiées dans la modal if ( navDatasTarget ) { navDatasTar…" at bounding box center [588, 450] width 587 height 687
type textarea "}"
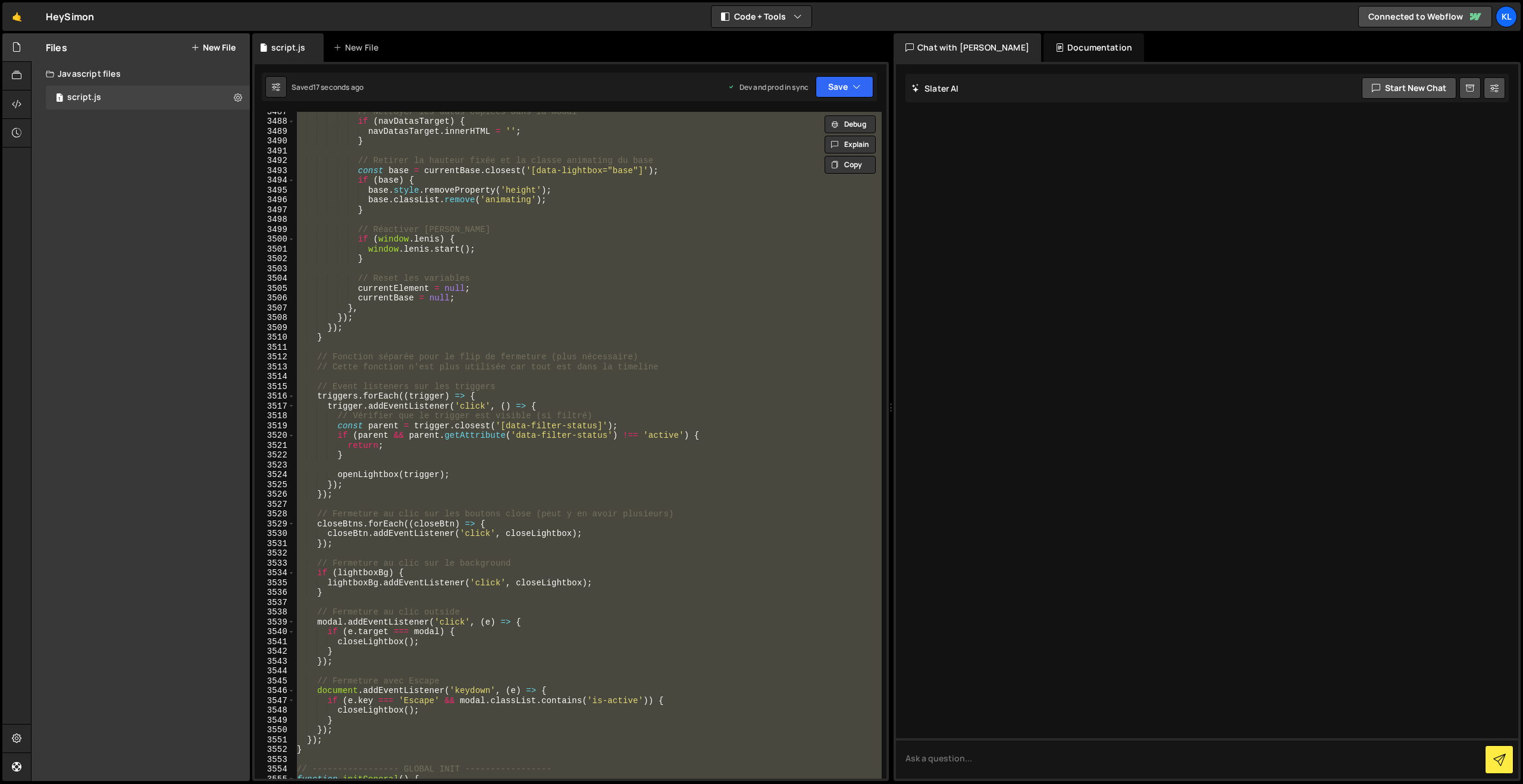
paste textarea
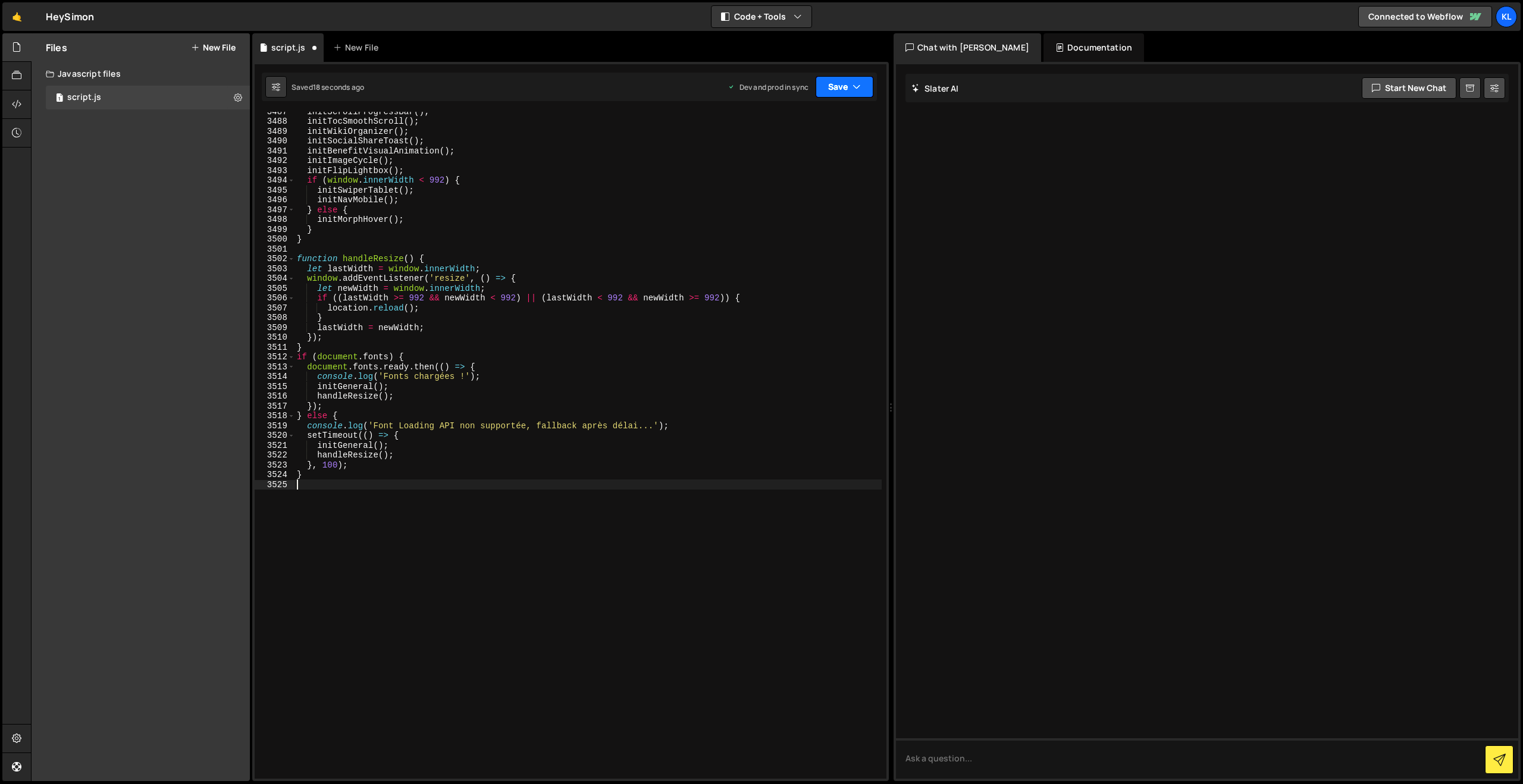
click at [839, 95] on button "Save" at bounding box center [844, 86] width 57 height 21
drag, startPoint x: 792, startPoint y: 146, endPoint x: 647, endPoint y: 9, distance: 199.5
click at [792, 146] on button "Save to Production S Saved 15 seconds ago" at bounding box center [804, 162] width 143 height 39
